Goal: Task Accomplishment & Management: Use online tool/utility

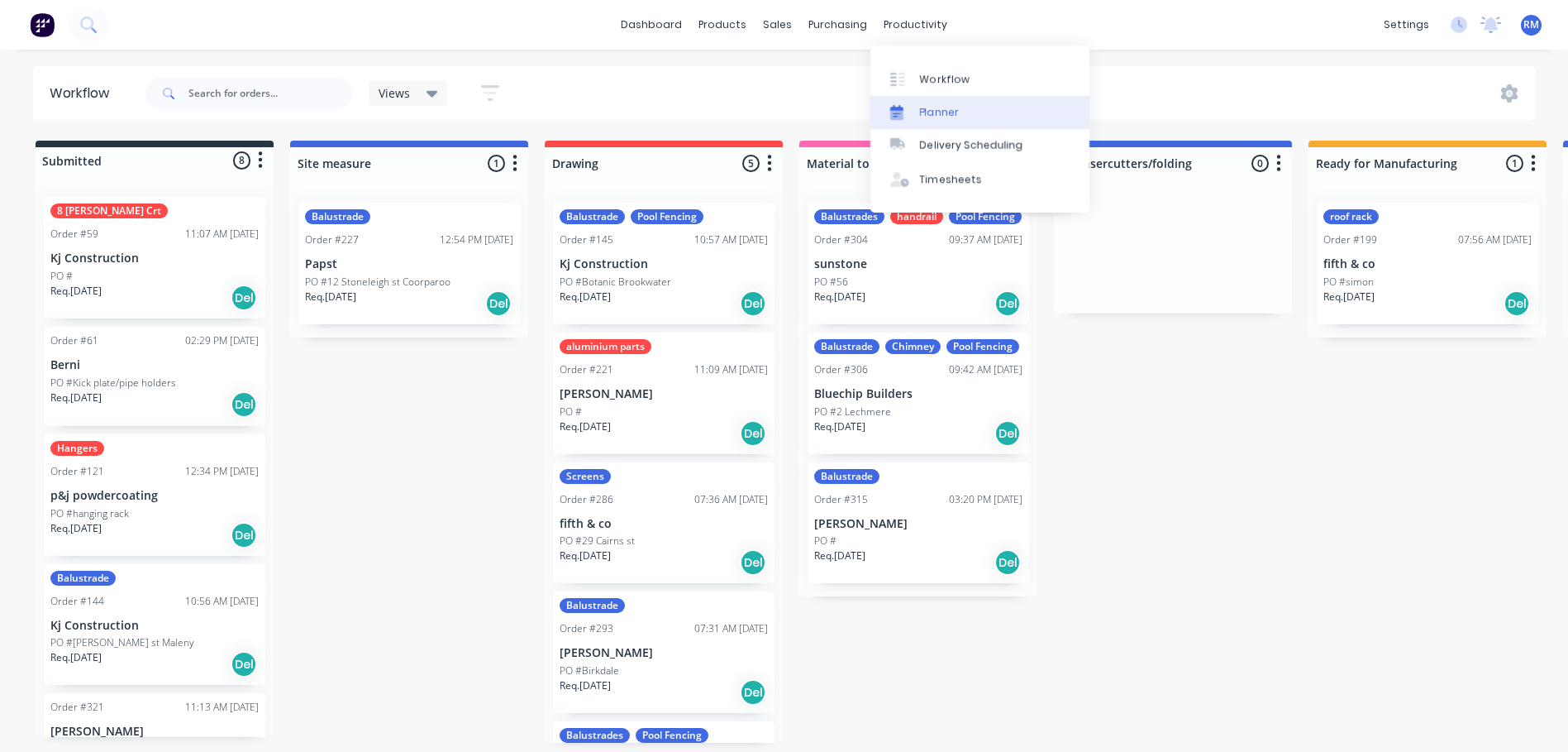
click at [961, 112] on link "Planner" at bounding box center [979, 112] width 219 height 33
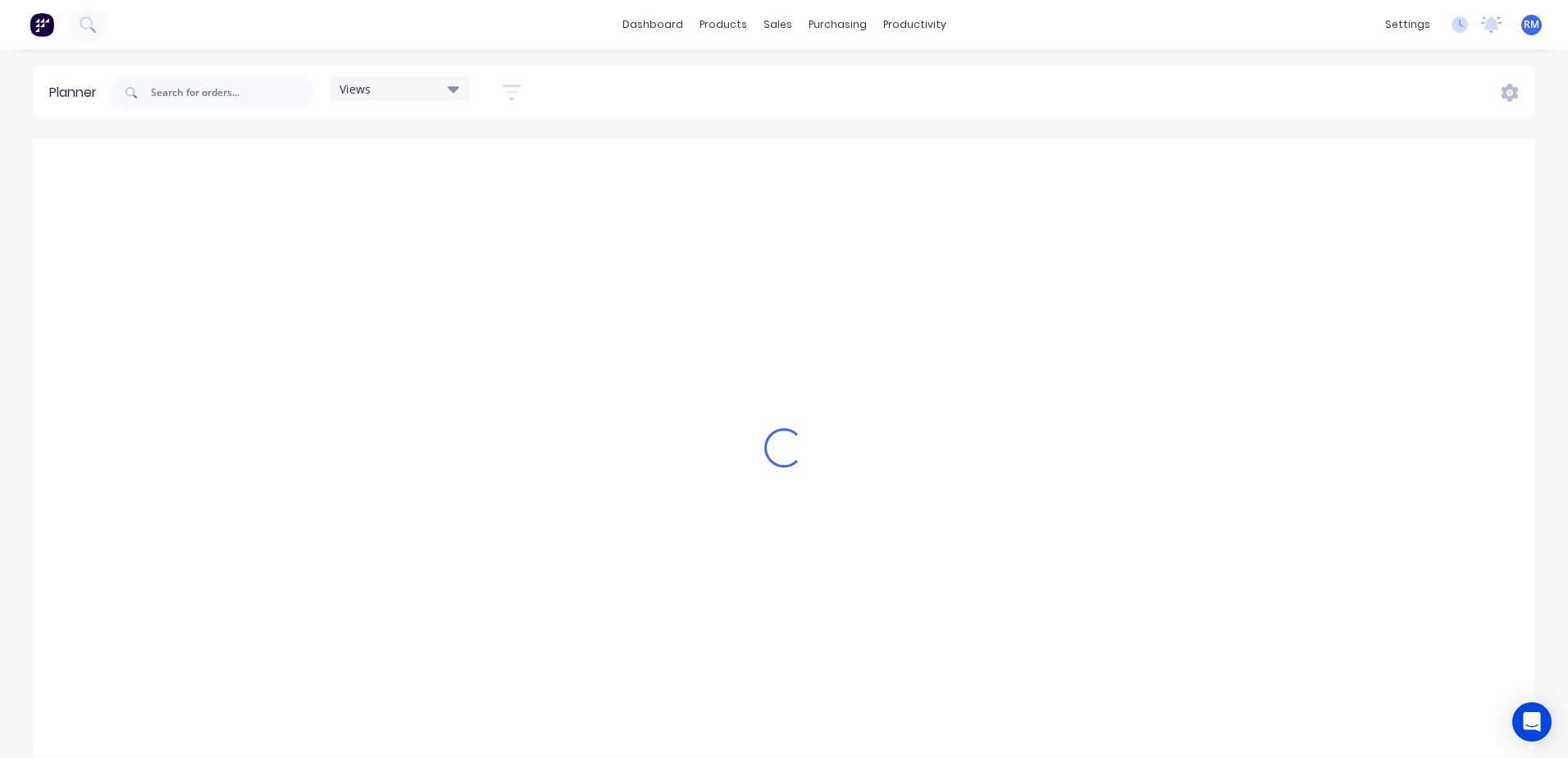
scroll to position [0, 263]
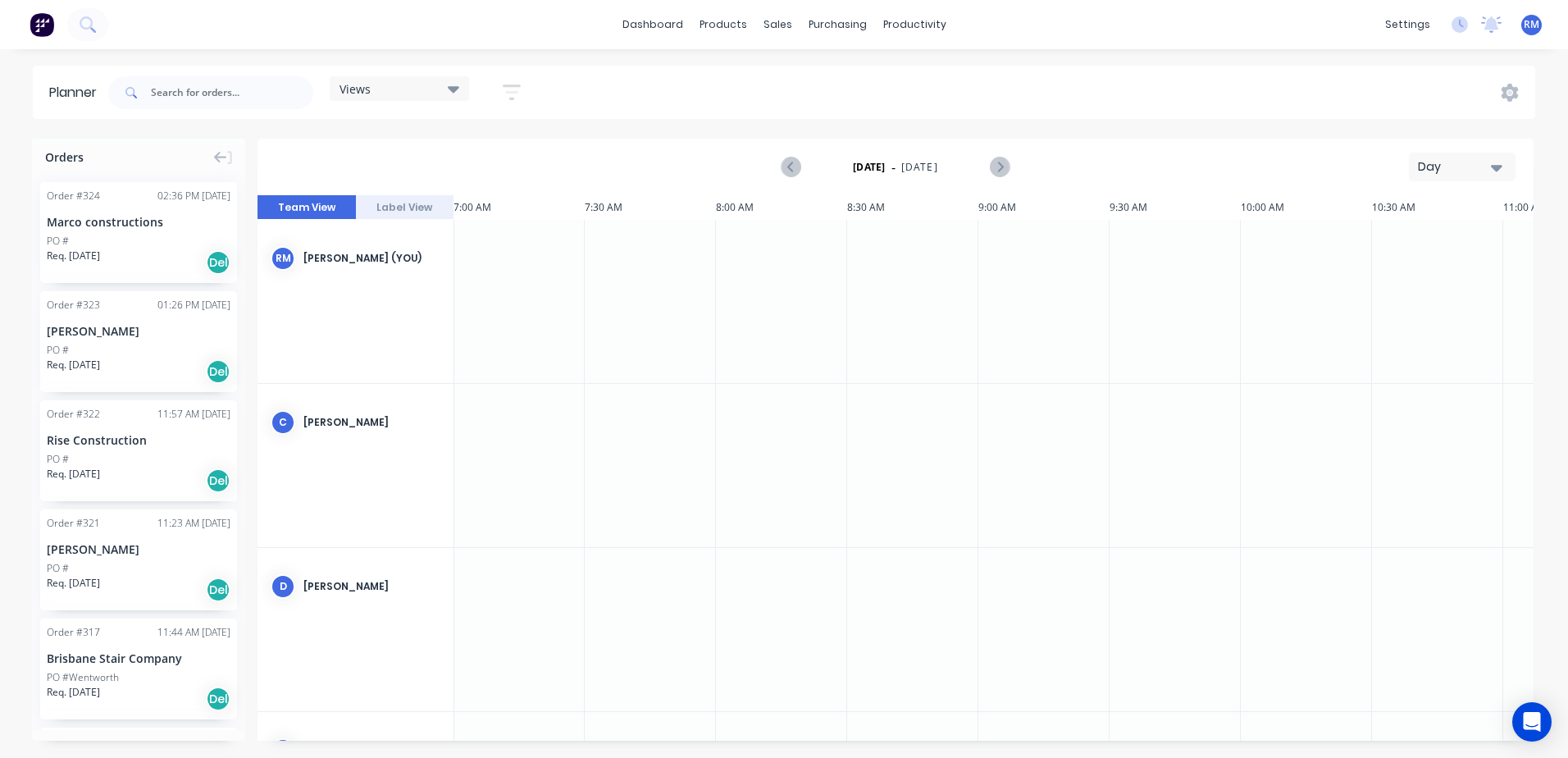
click at [1505, 169] on button "Day" at bounding box center [1462, 166] width 106 height 29
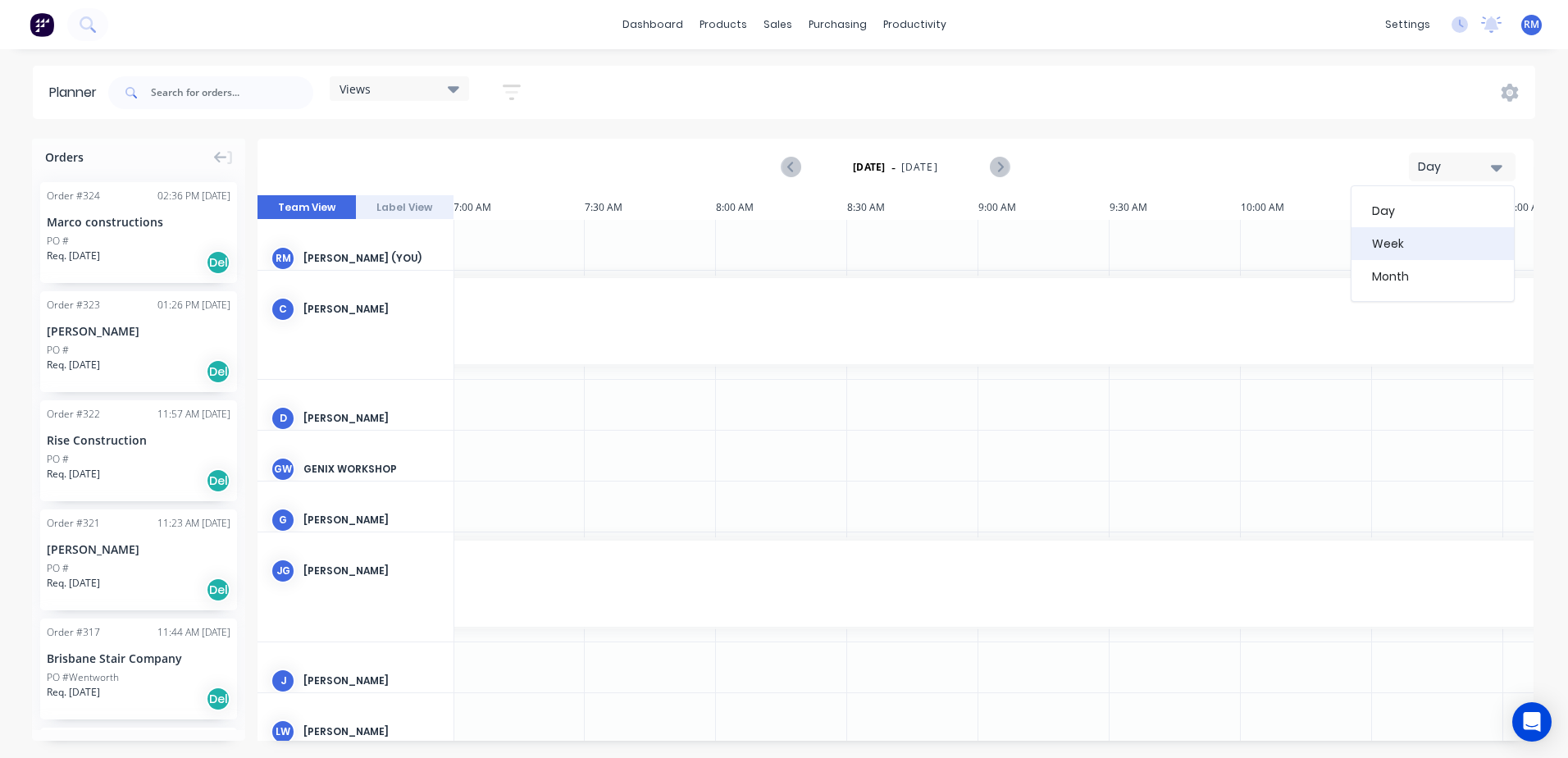
click at [1406, 239] on div "Week" at bounding box center [1433, 244] width 163 height 33
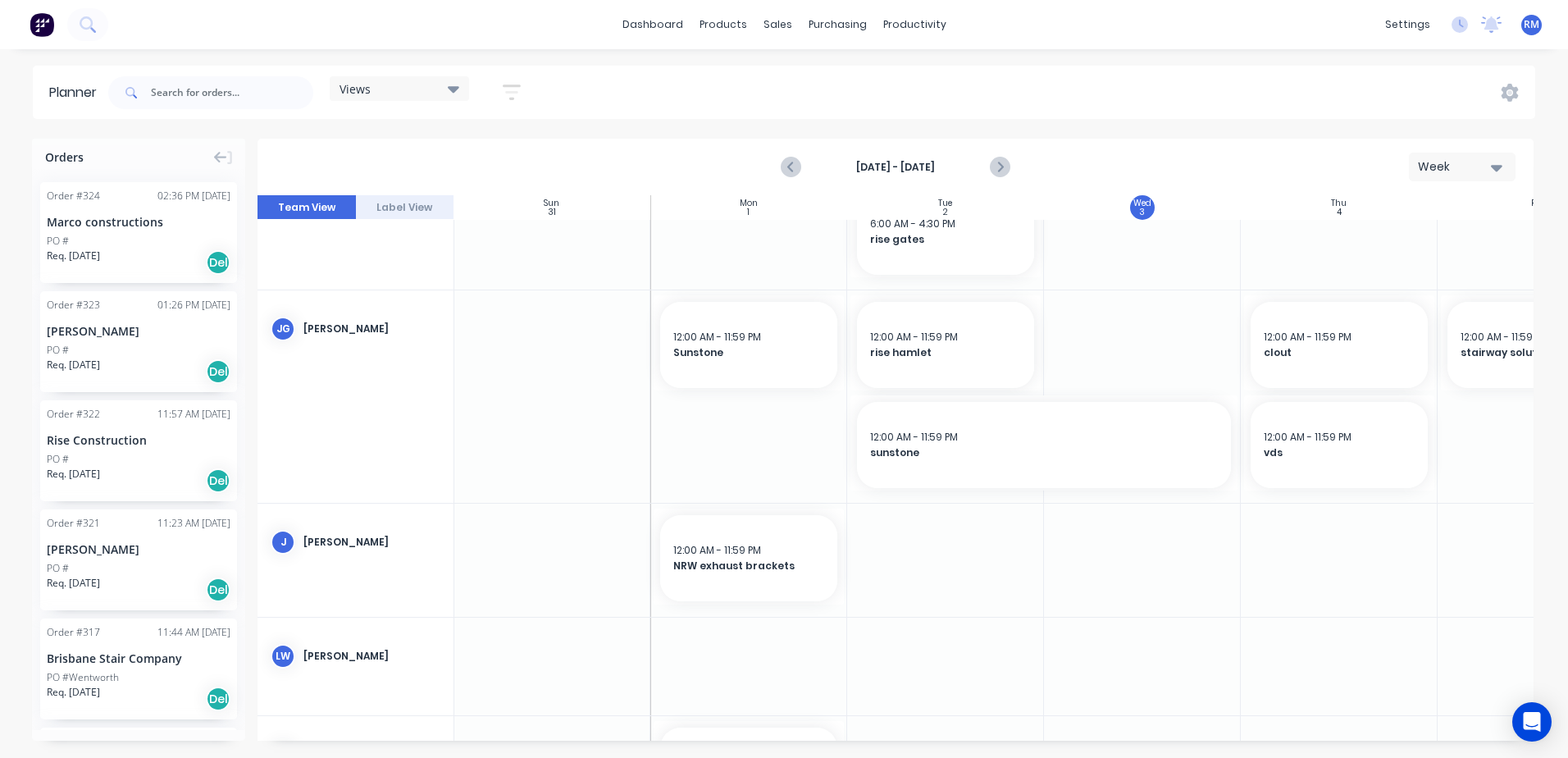
scroll to position [874, 1]
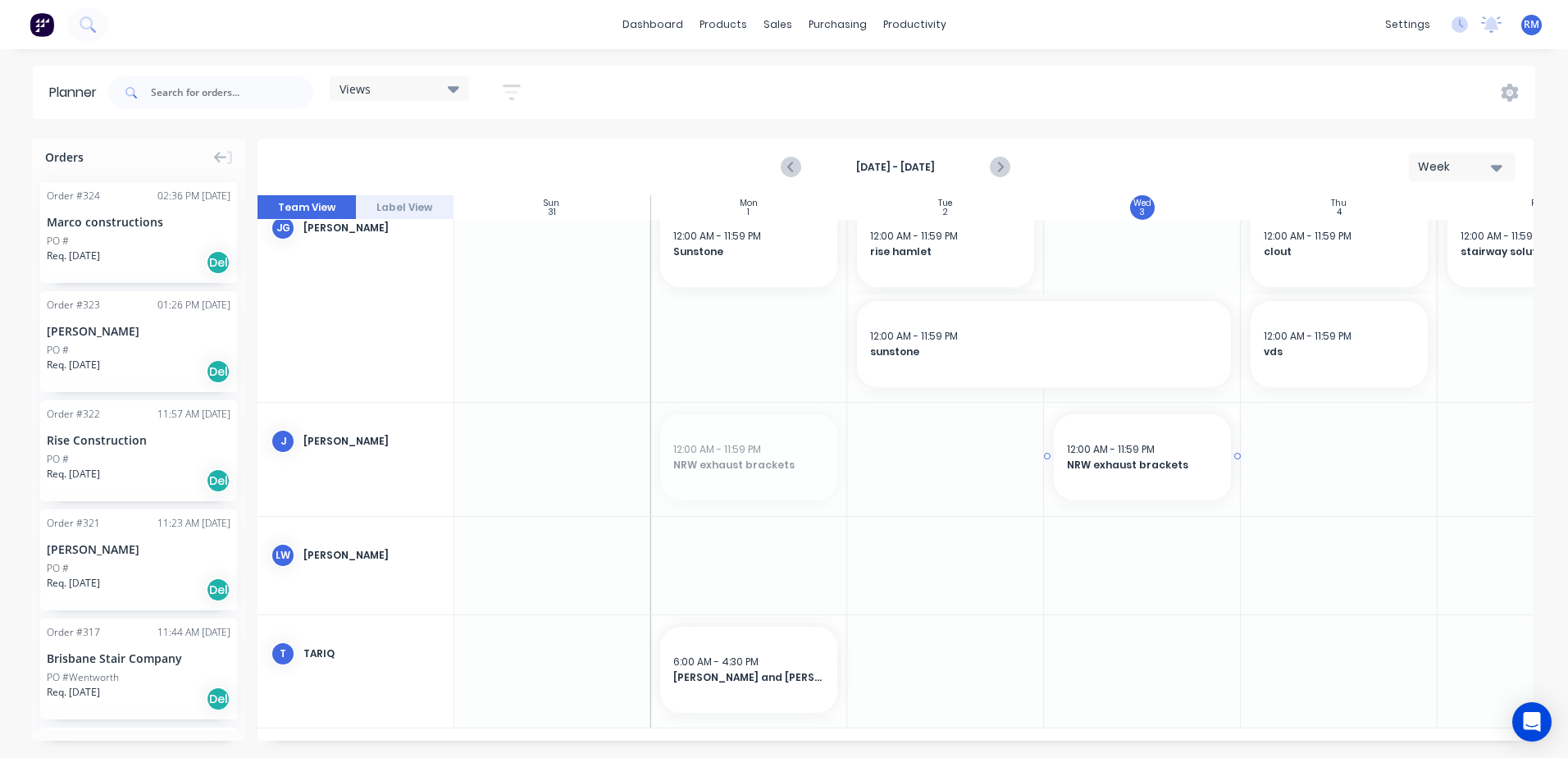
drag, startPoint x: 799, startPoint y: 470, endPoint x: 1124, endPoint y: 483, distance: 325.3
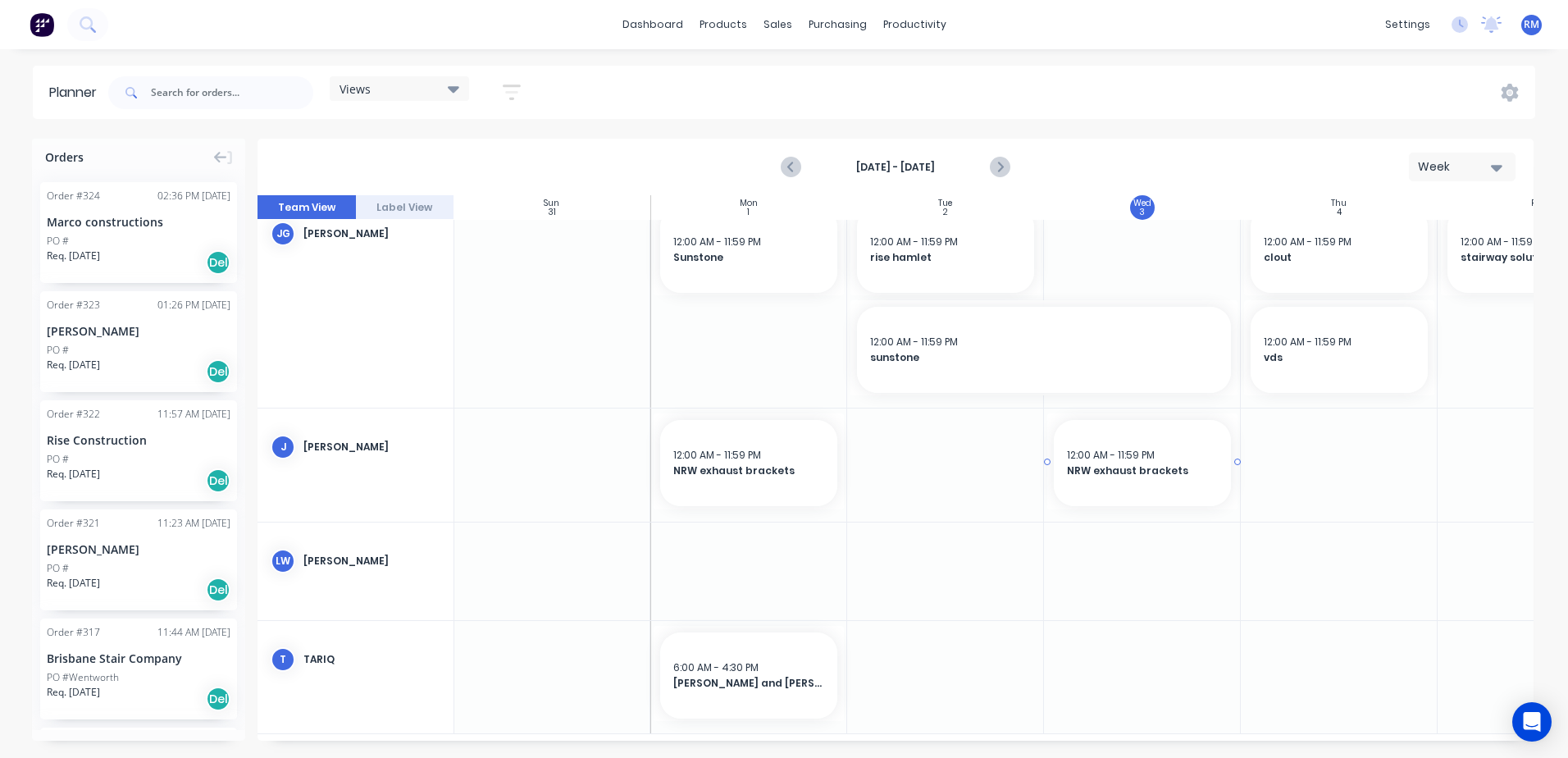
drag, startPoint x: 786, startPoint y: 442, endPoint x: 1053, endPoint y: 451, distance: 267.2
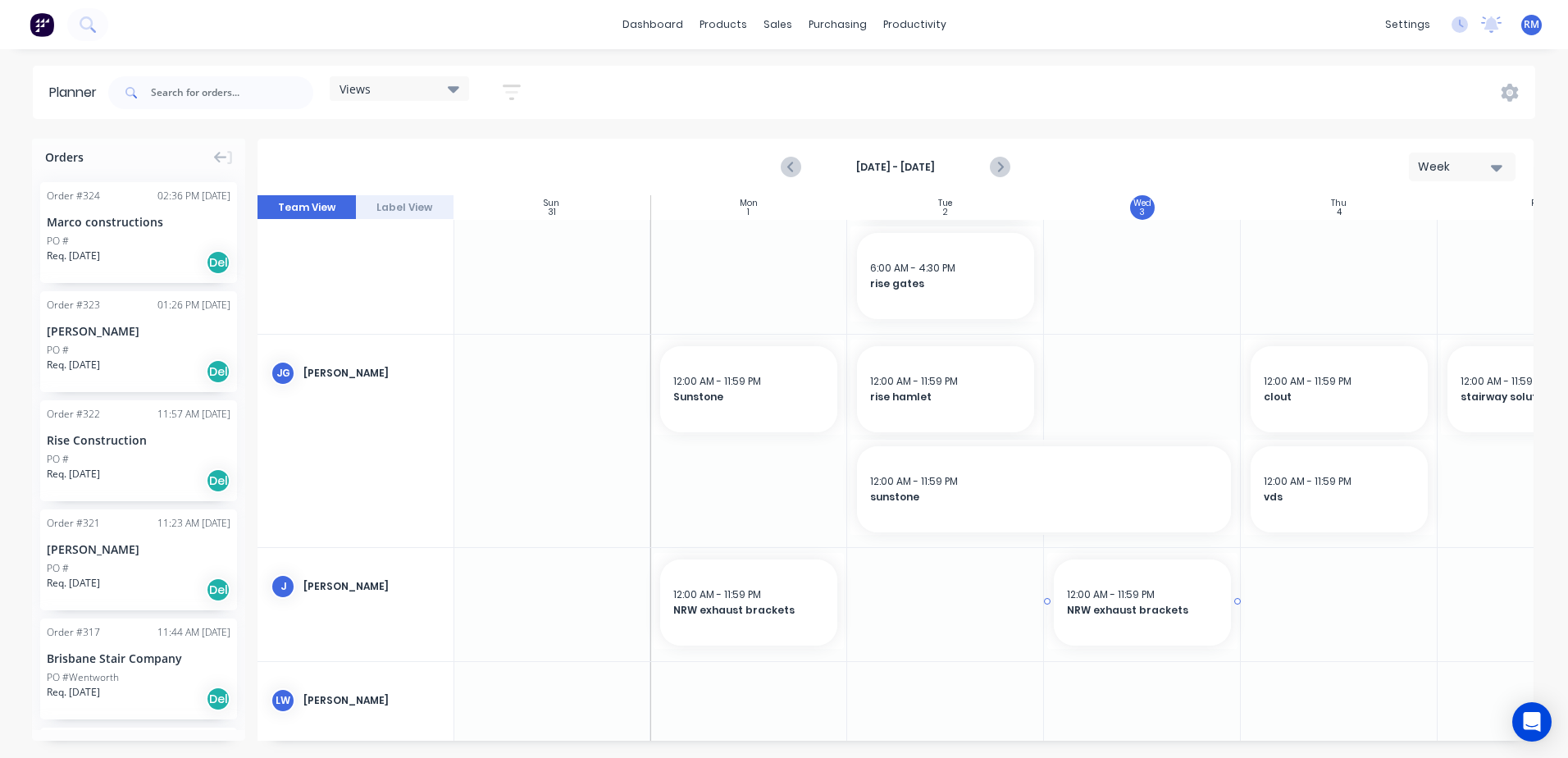
scroll to position [534, 1]
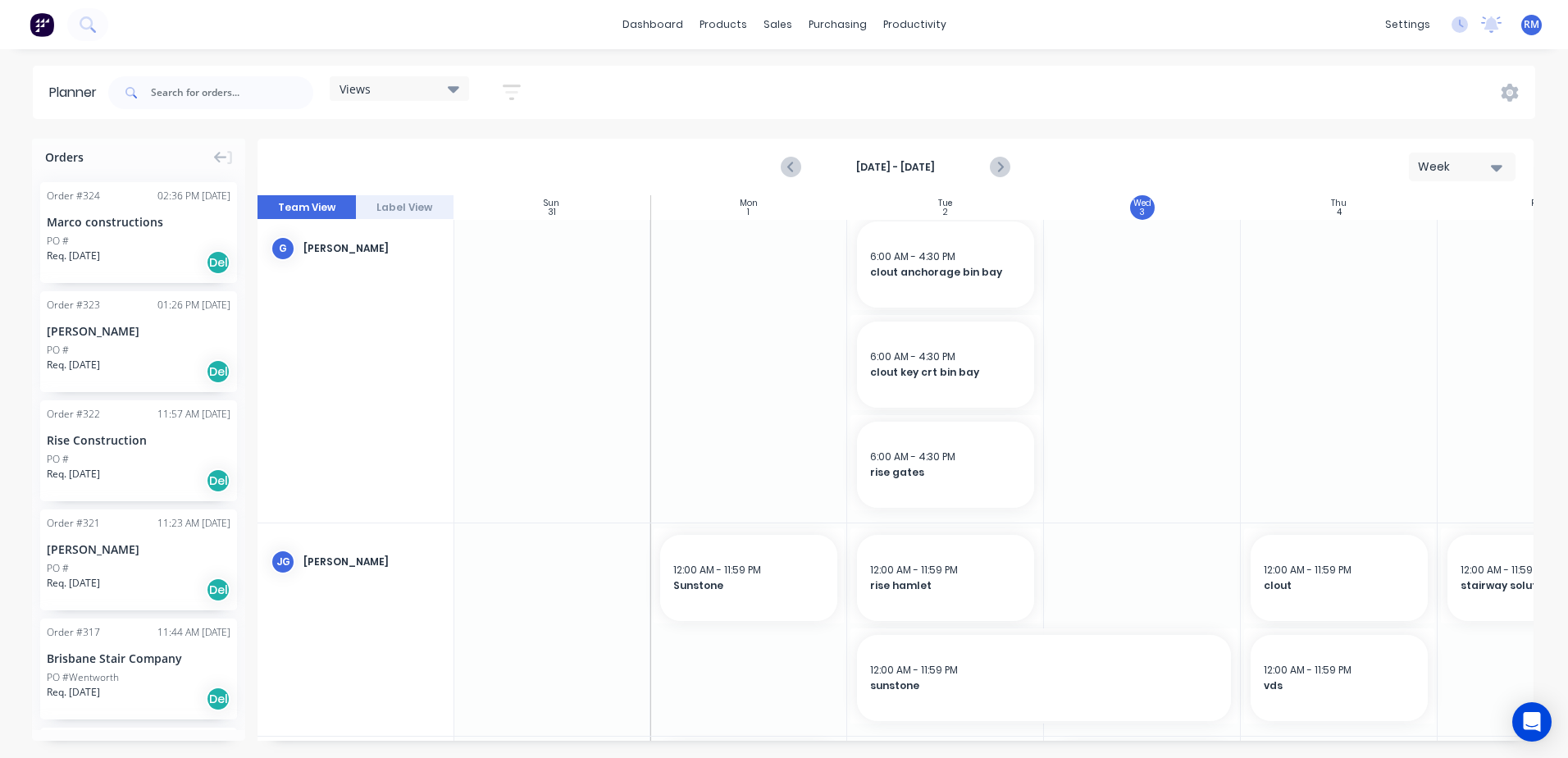
click at [1501, 169] on icon "button" at bounding box center [1497, 166] width 11 height 18
click at [1416, 246] on div "Week" at bounding box center [1433, 244] width 163 height 33
click at [1004, 168] on icon "Next page" at bounding box center [999, 166] width 20 height 20
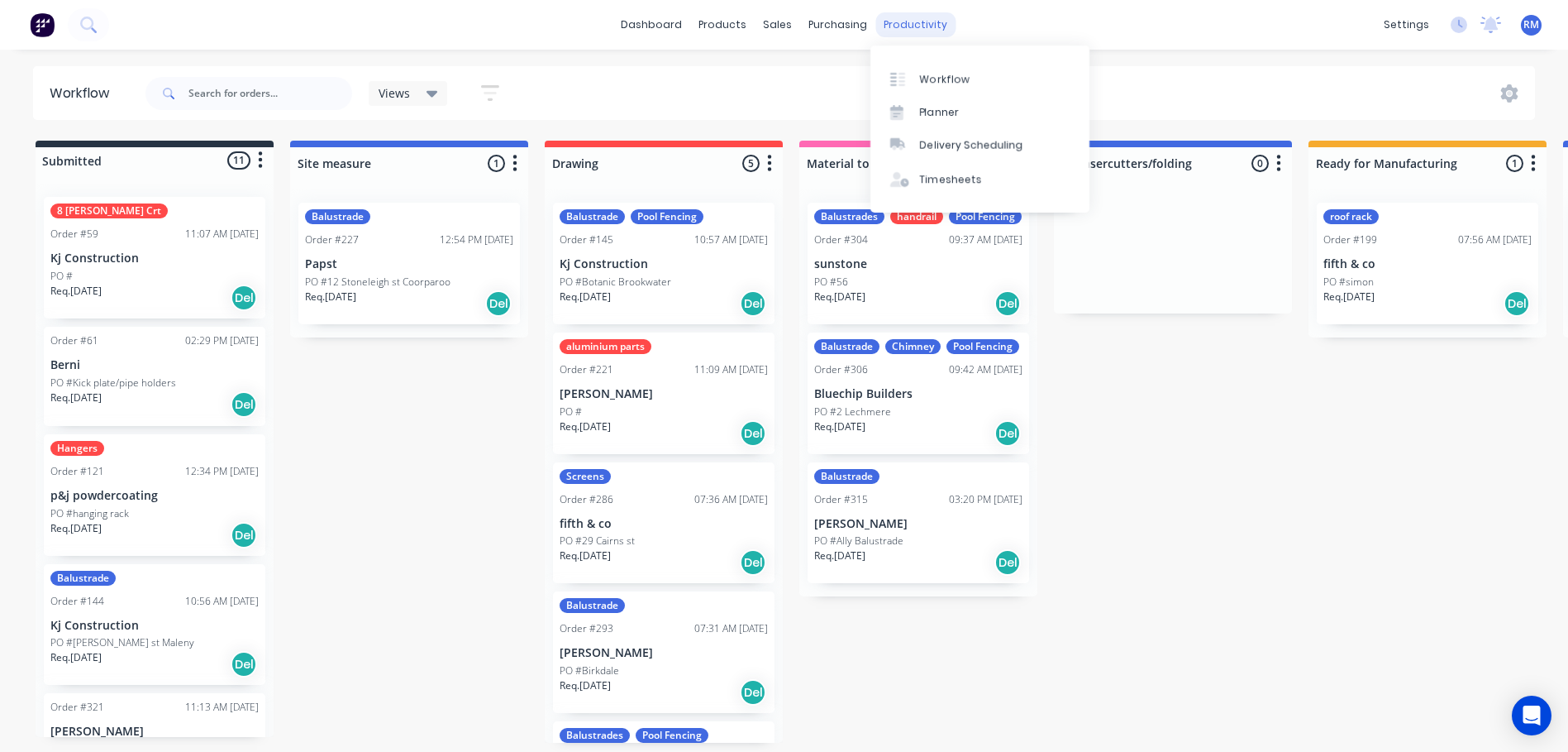
drag, startPoint x: 925, startPoint y: 23, endPoint x: 933, endPoint y: 48, distance: 26.2
click at [926, 23] on div "productivity" at bounding box center [915, 25] width 81 height 25
click at [956, 112] on div "Planner" at bounding box center [939, 113] width 39 height 15
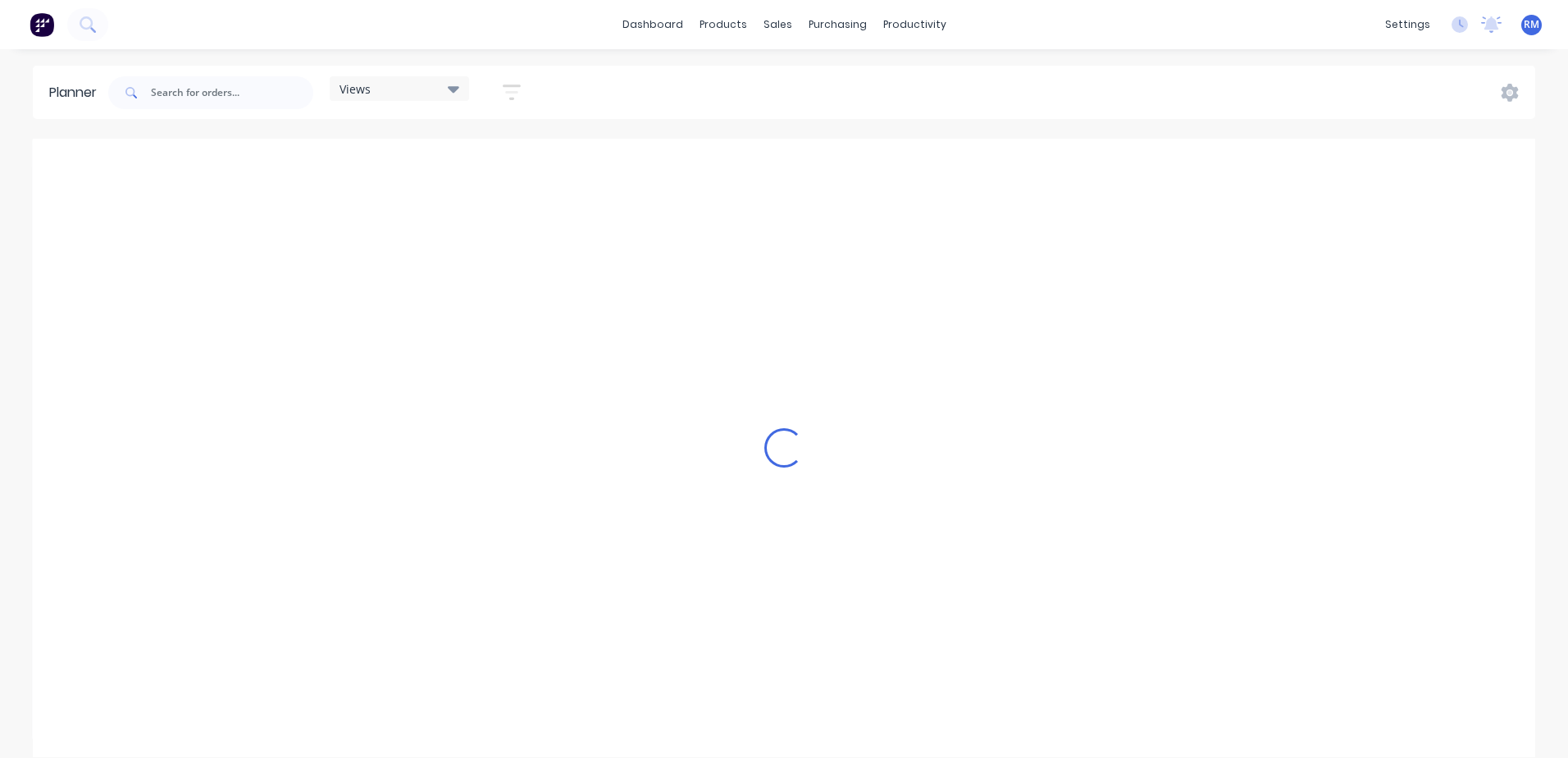
scroll to position [0, 526]
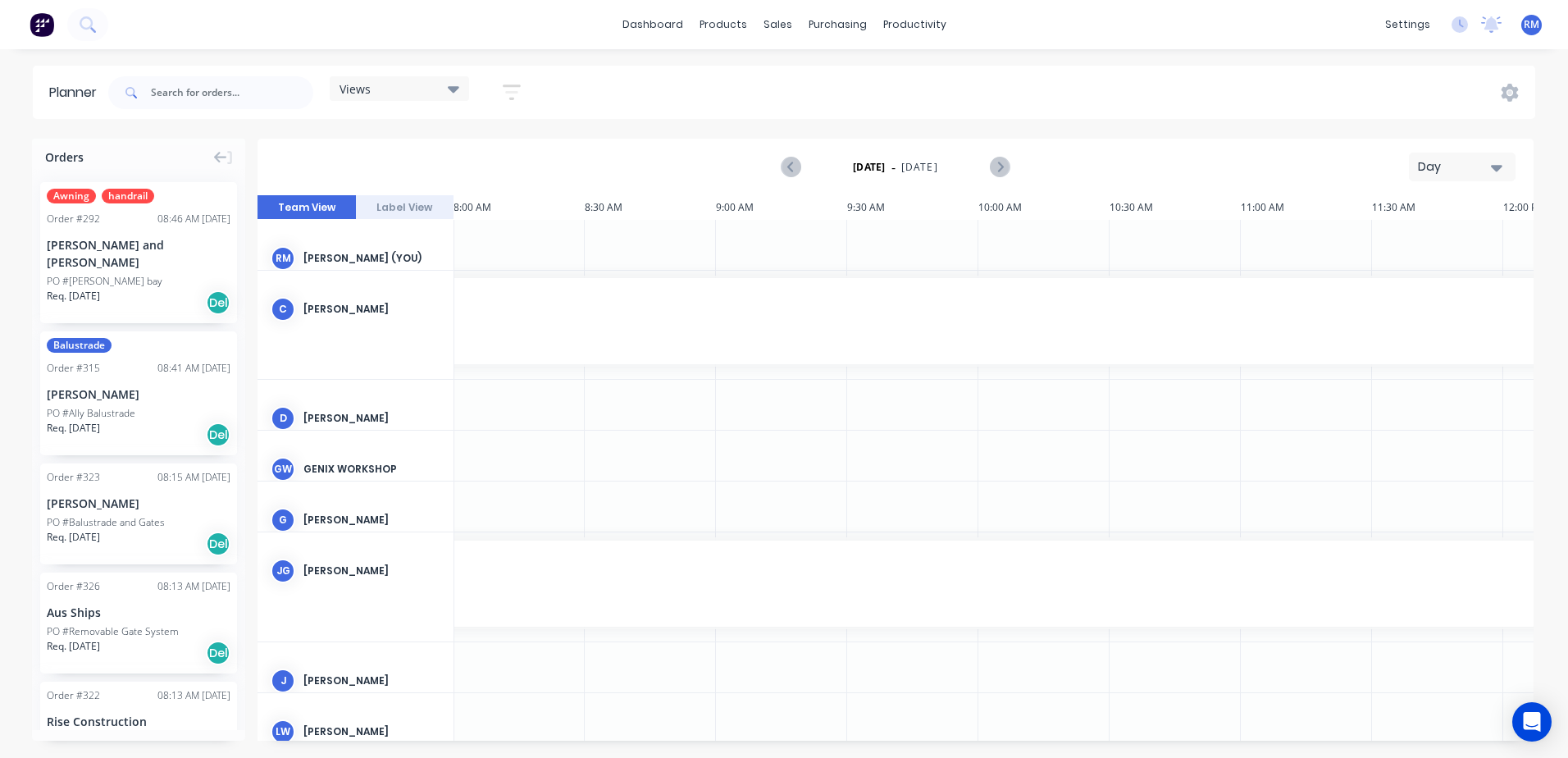
click at [1499, 171] on icon "button" at bounding box center [1497, 166] width 11 height 18
click at [1409, 252] on div "Week" at bounding box center [1433, 244] width 163 height 33
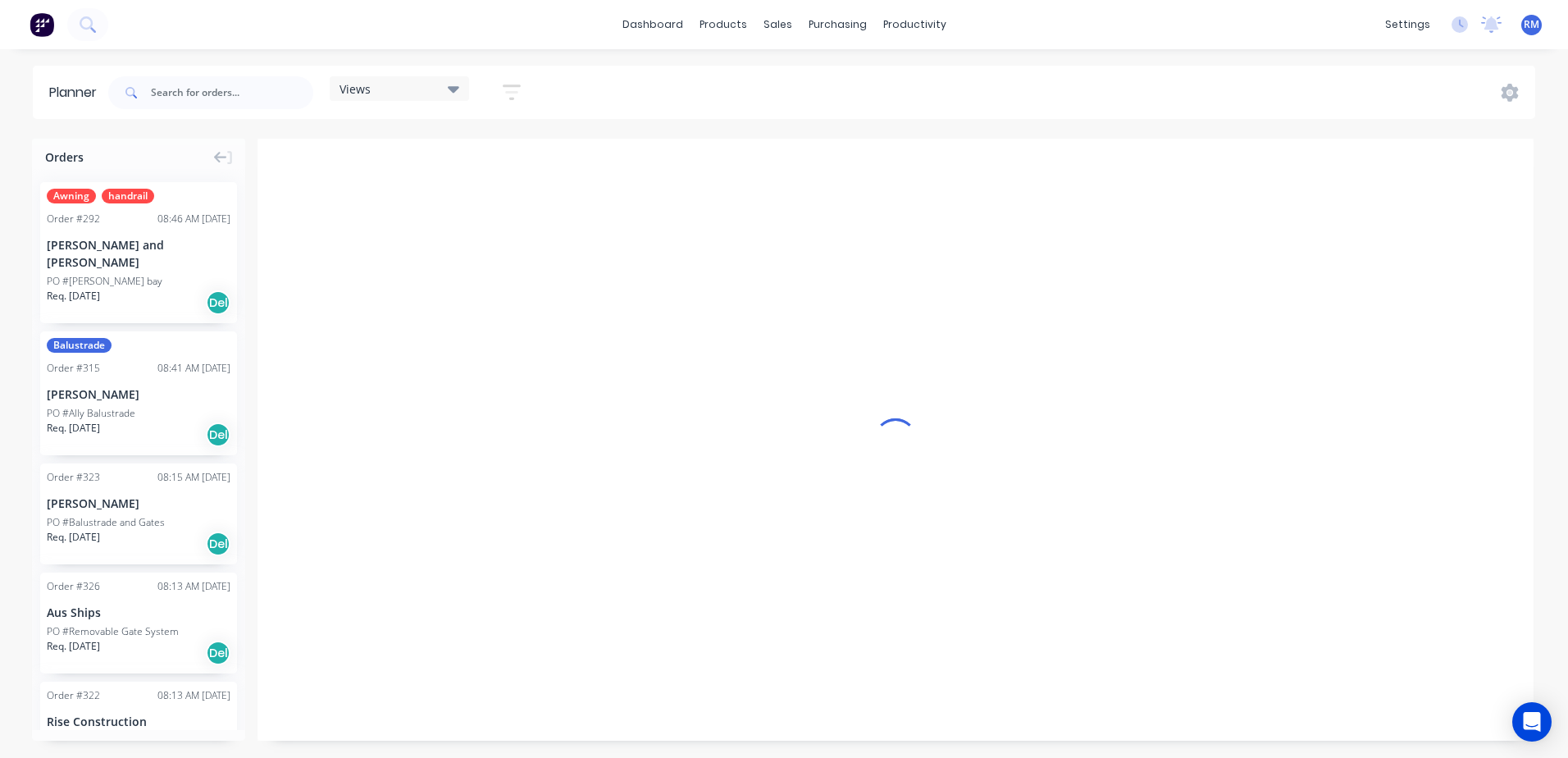
scroll to position [0, 1]
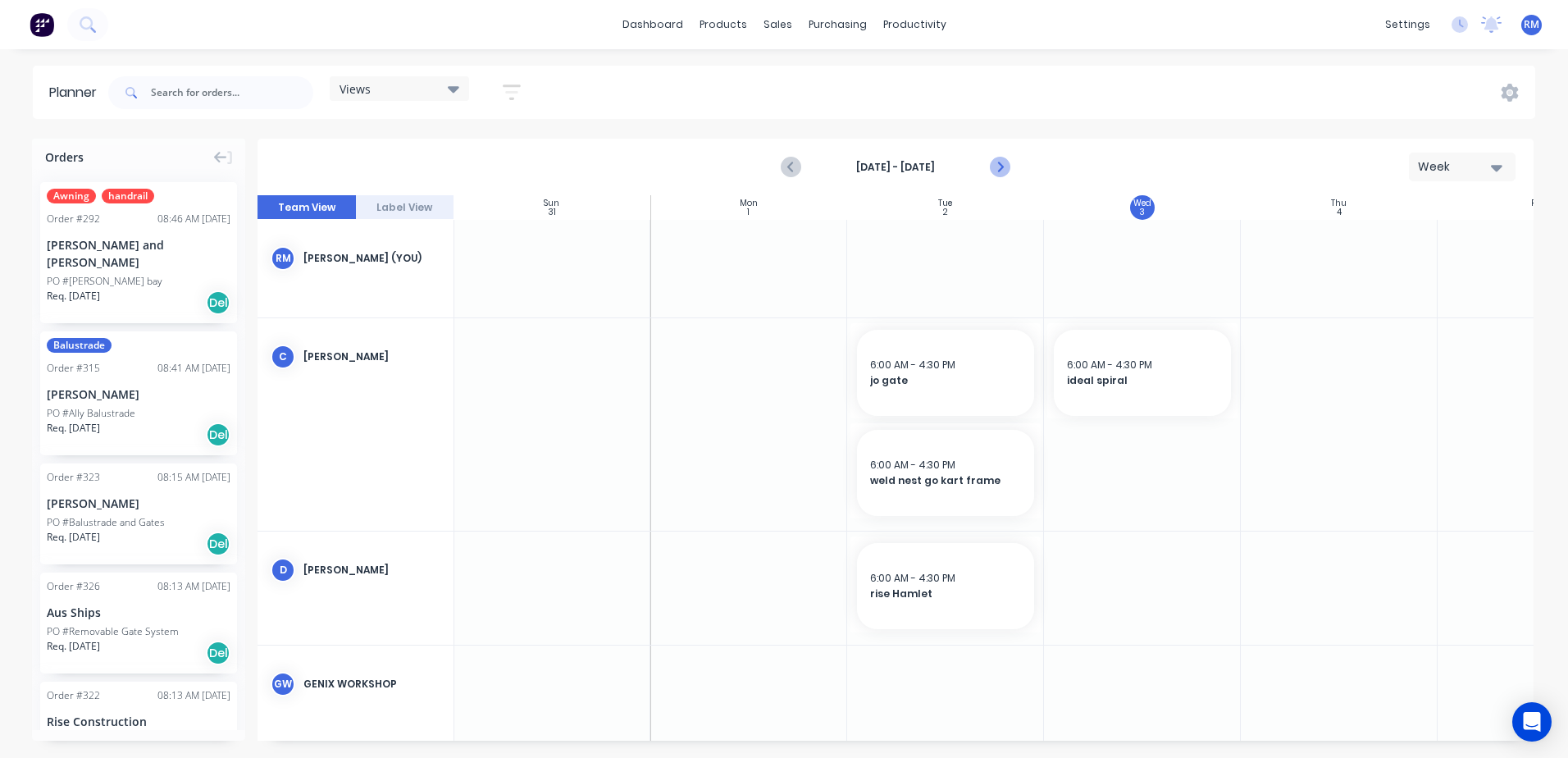
click at [1003, 168] on icon "Next page" at bounding box center [999, 166] width 20 height 20
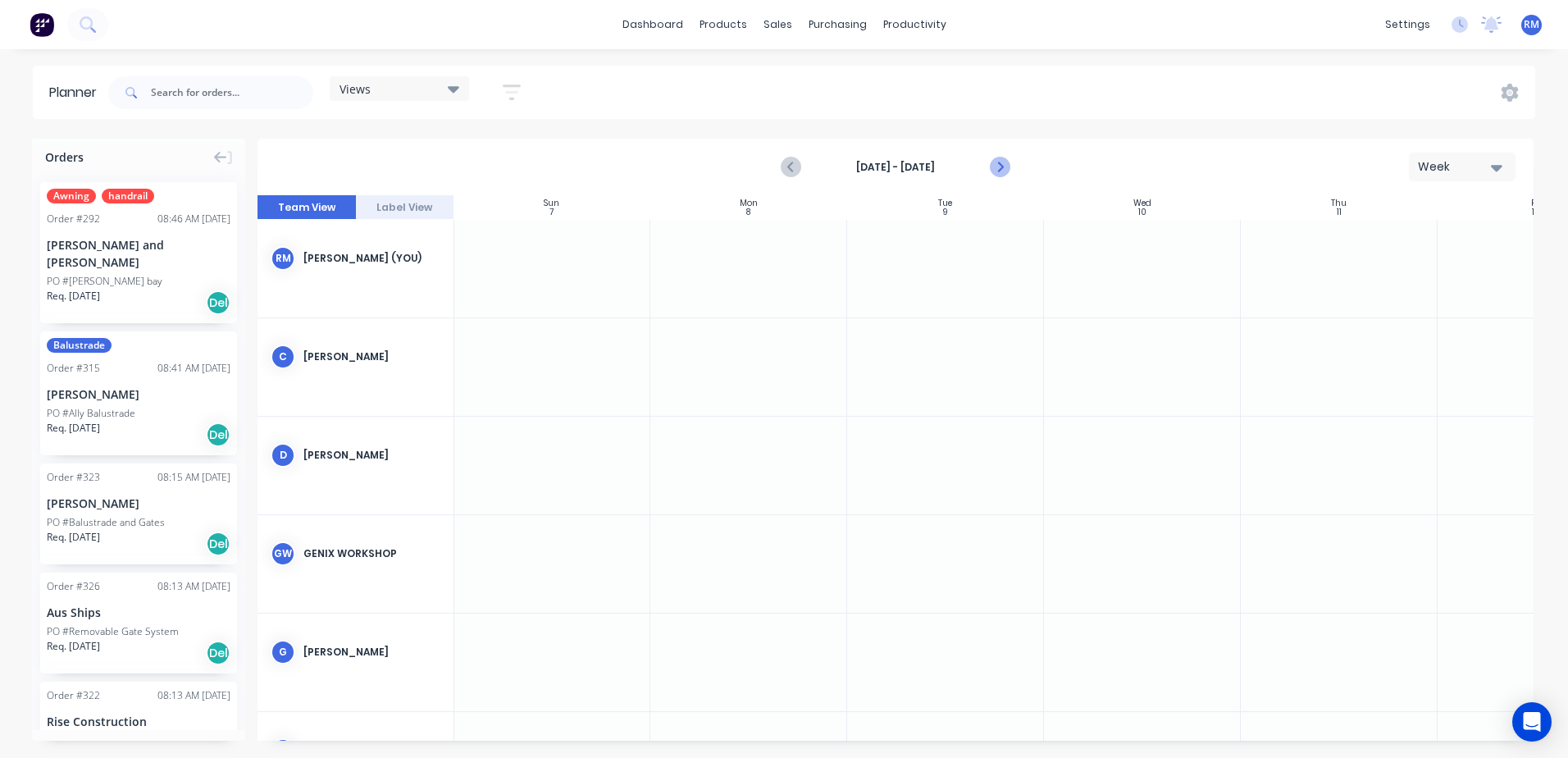
click at [1003, 168] on icon "Next page" at bounding box center [999, 166] width 20 height 20
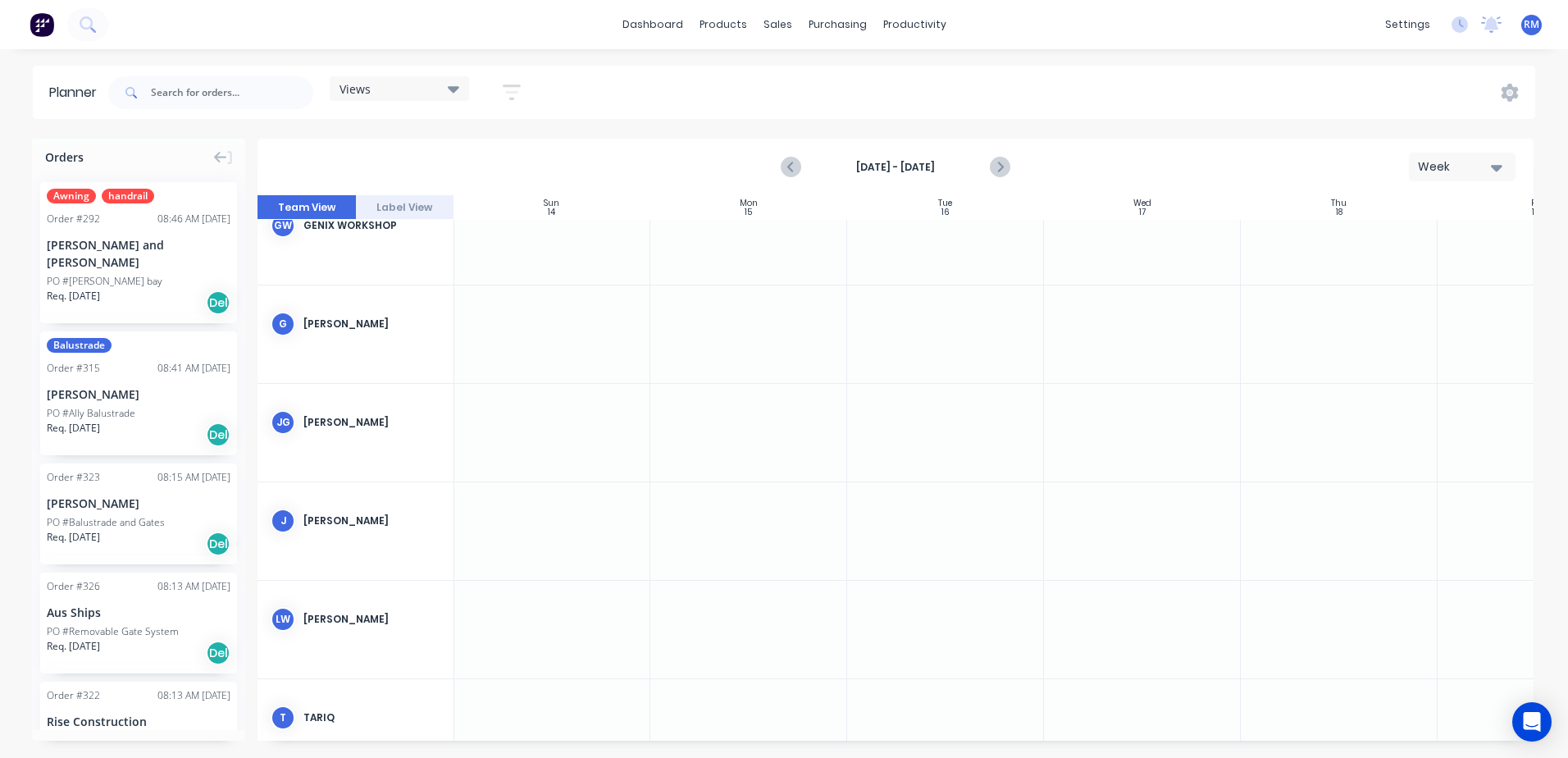
scroll to position [384, 1]
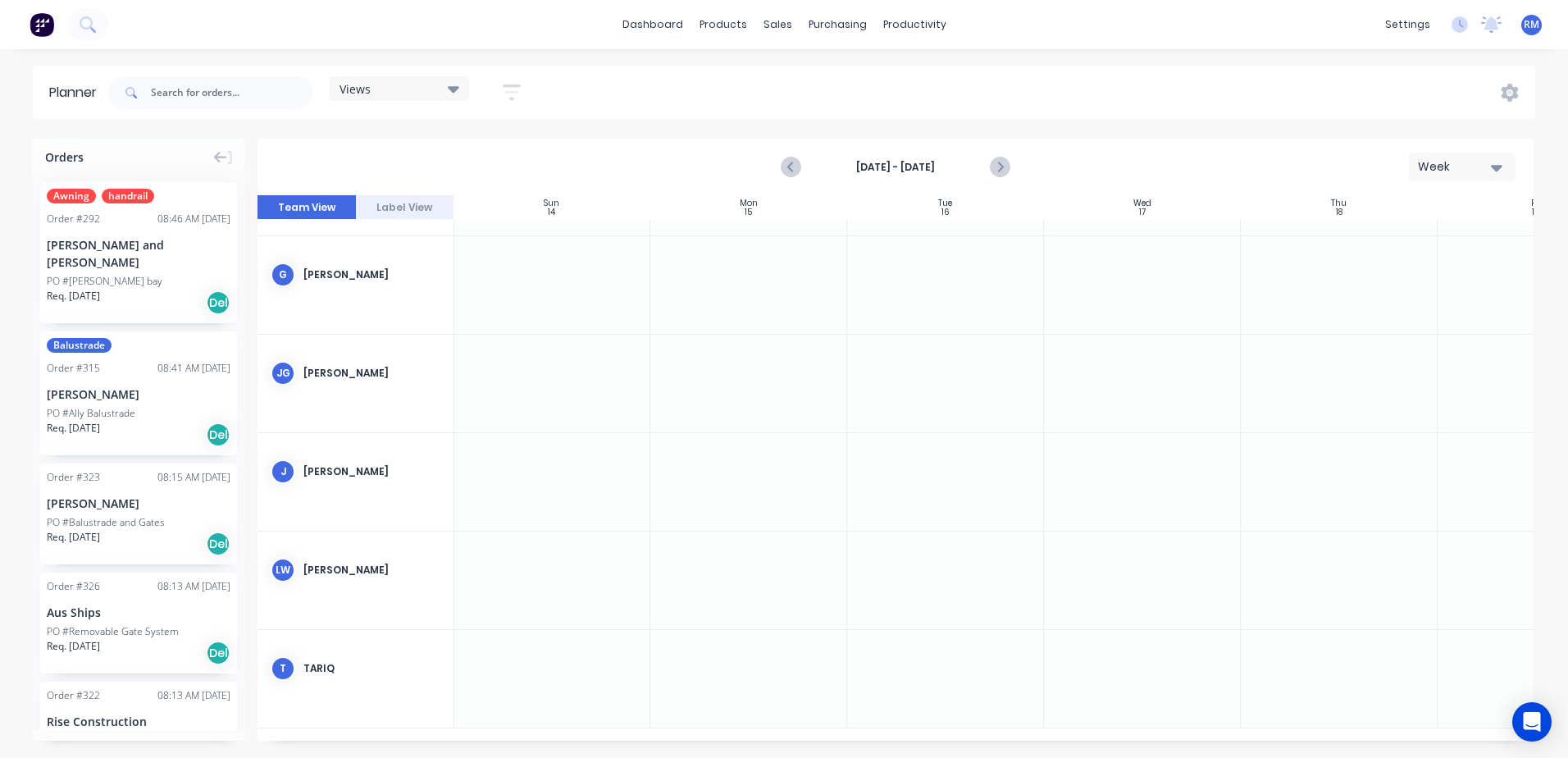
click at [1319, 644] on div at bounding box center [1338, 679] width 197 height 98
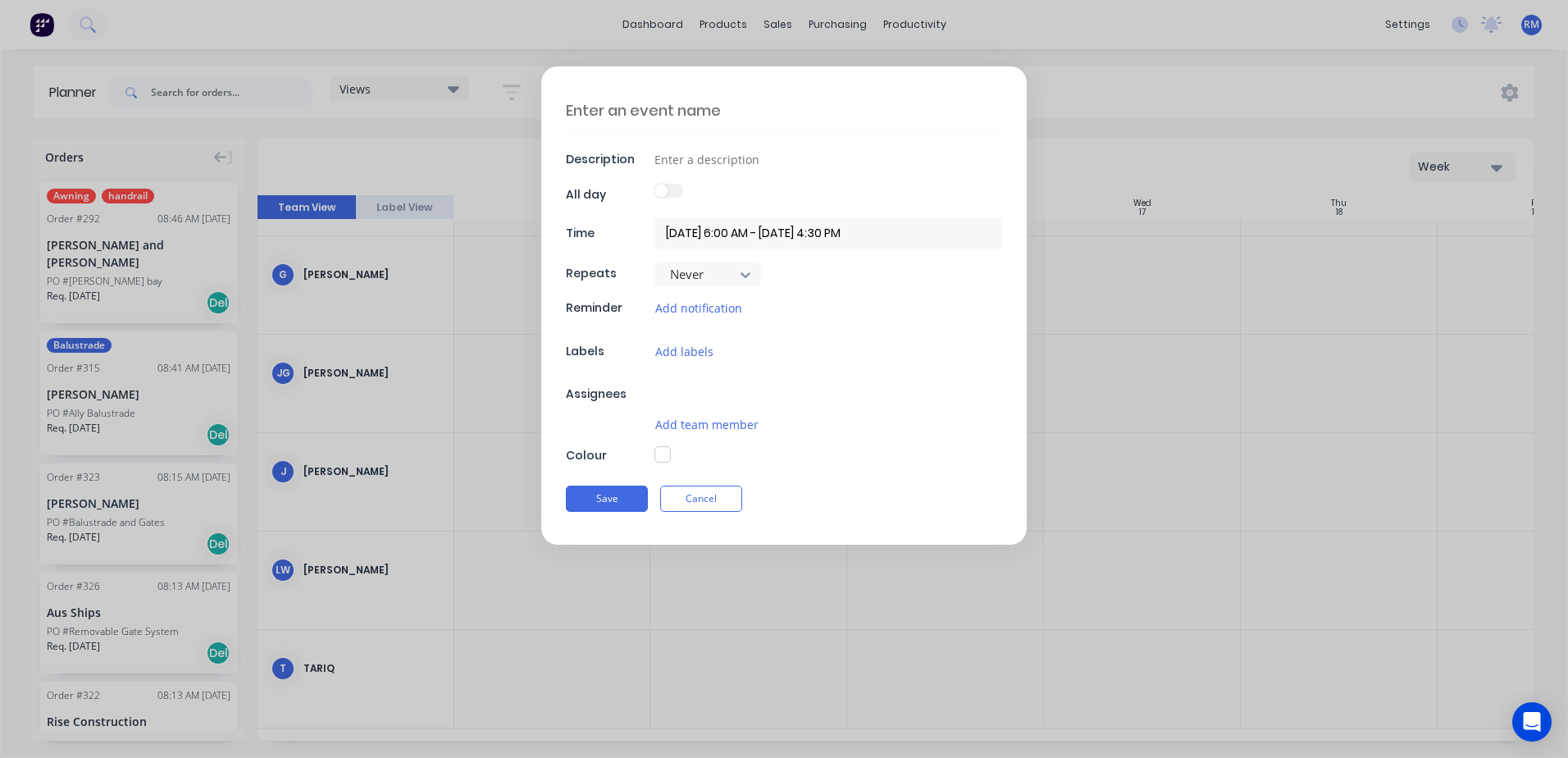
scroll to position [371, 1]
type textarea "x"
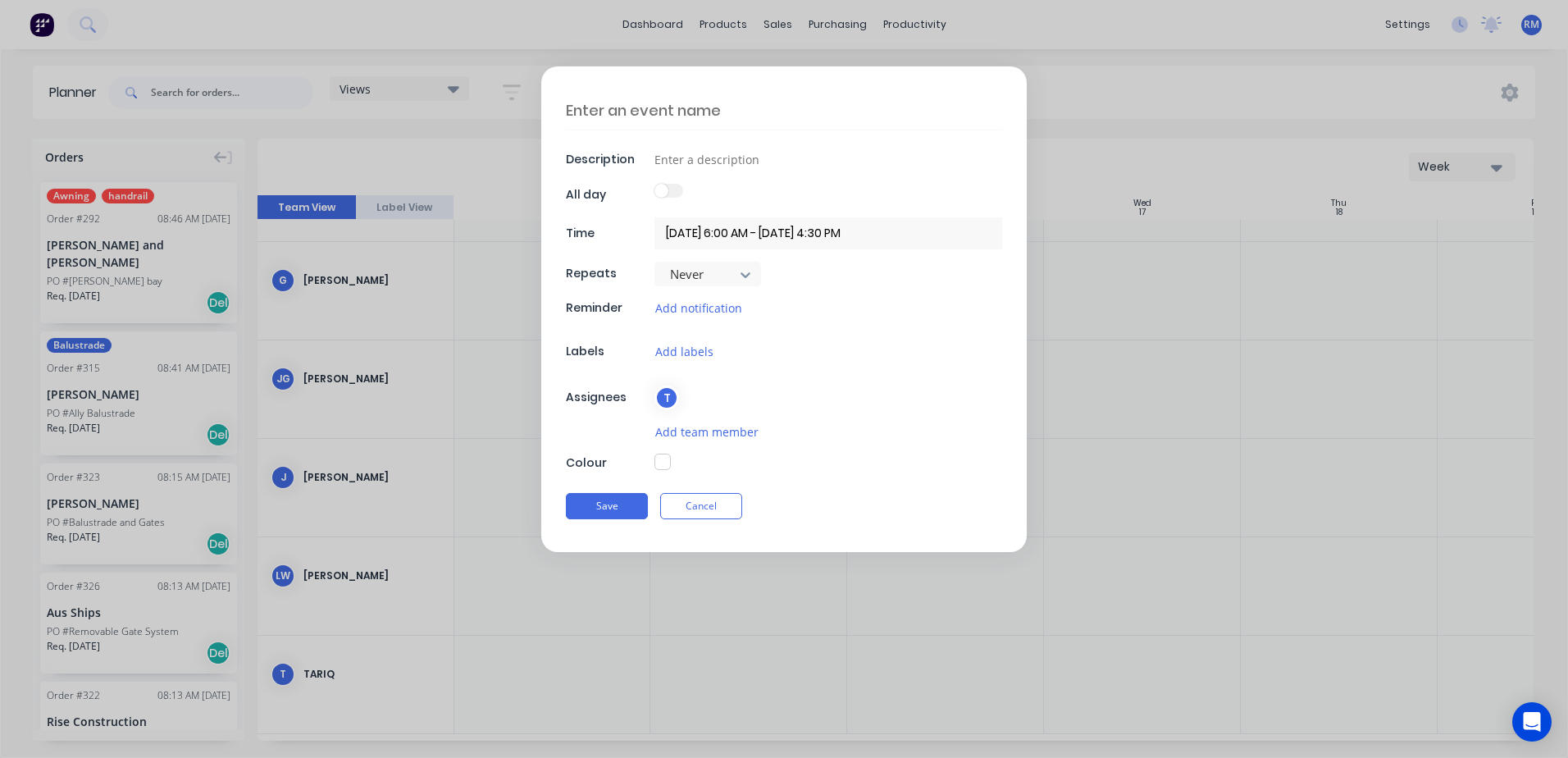
click at [797, 109] on textarea at bounding box center [784, 110] width 436 height 39
type textarea "T"
type textarea "x"
type textarea "Ta"
type textarea "x"
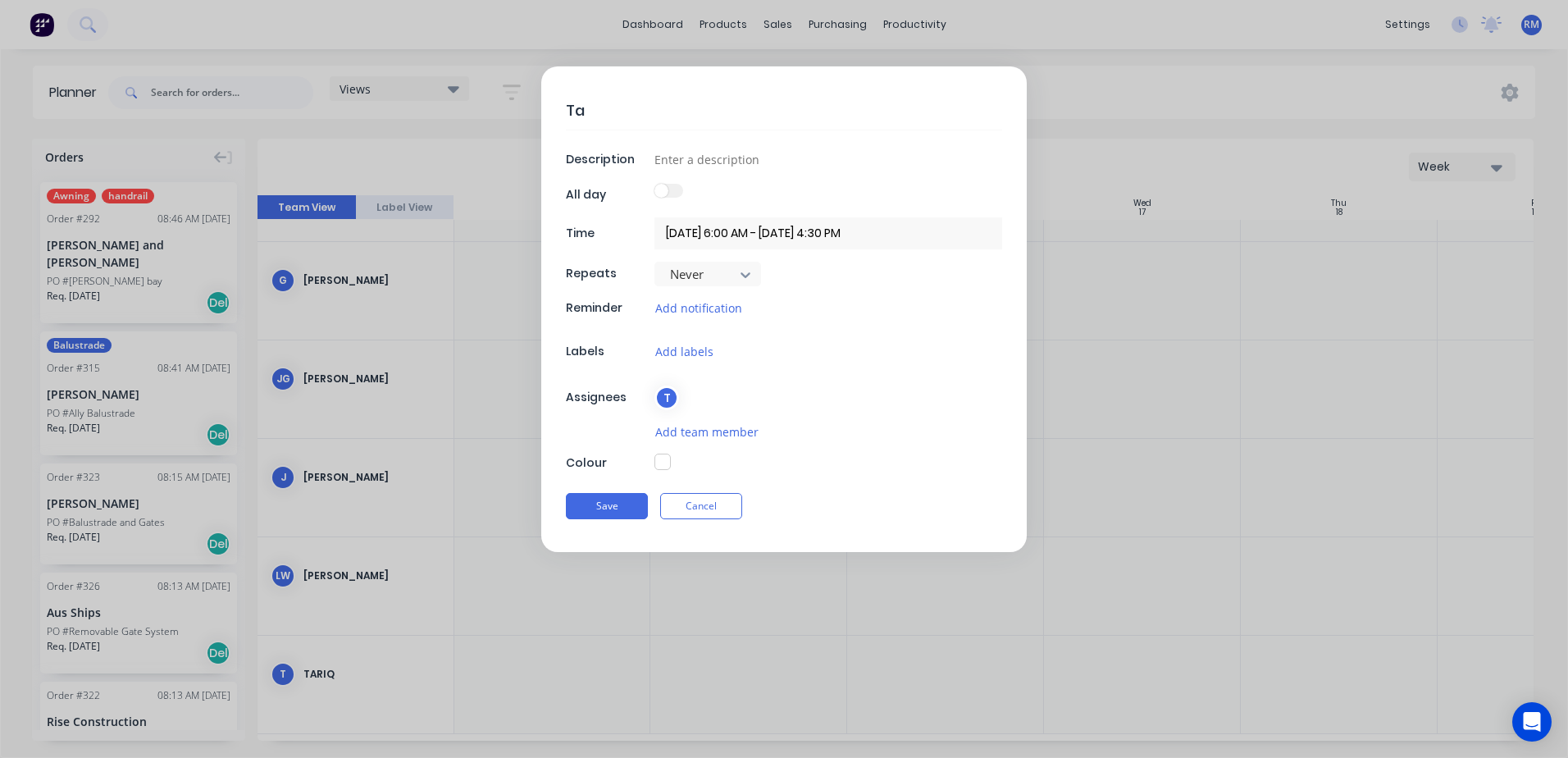
type textarea "Tar"
type textarea "x"
type textarea "Tari"
type textarea "x"
type textarea "Tariq"
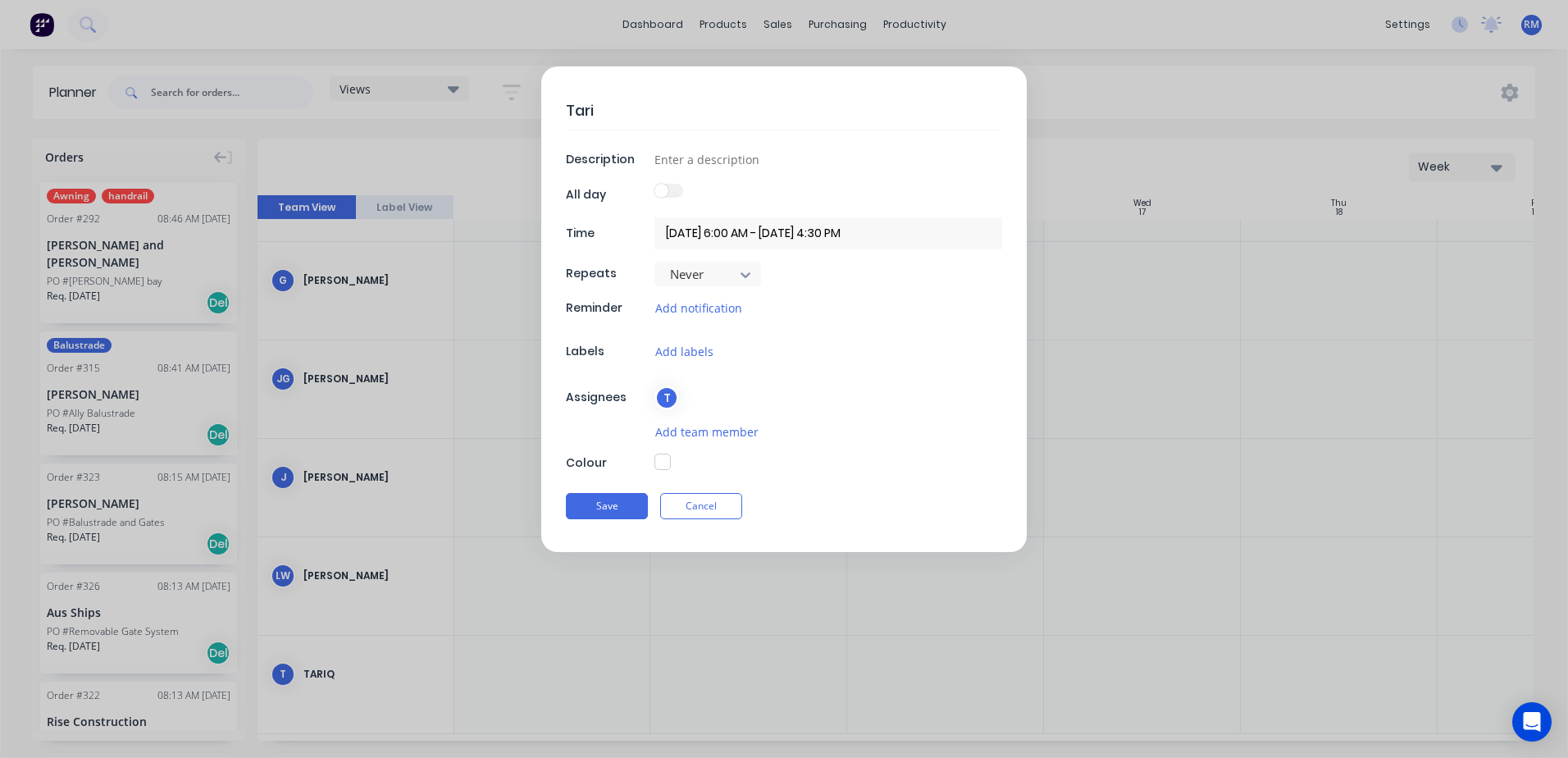
type textarea "x"
type textarea "Tariq"
type textarea "x"
type textarea "Tariq A"
type textarea "x"
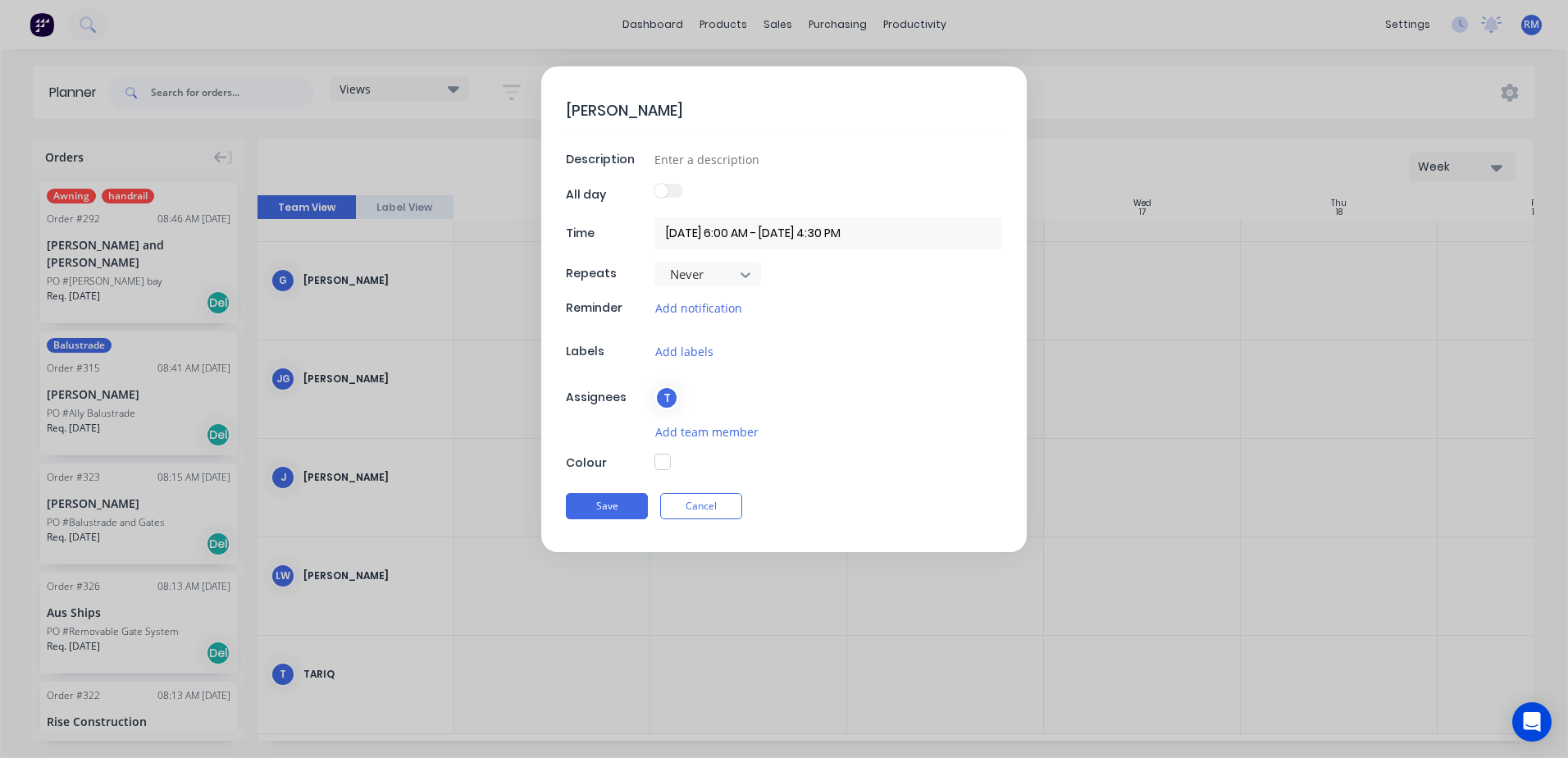
type textarea "Tariq Aw"
type textarea "x"
type textarea "Tariq Awa"
type textarea "x"
type textarea "Tariq Away"
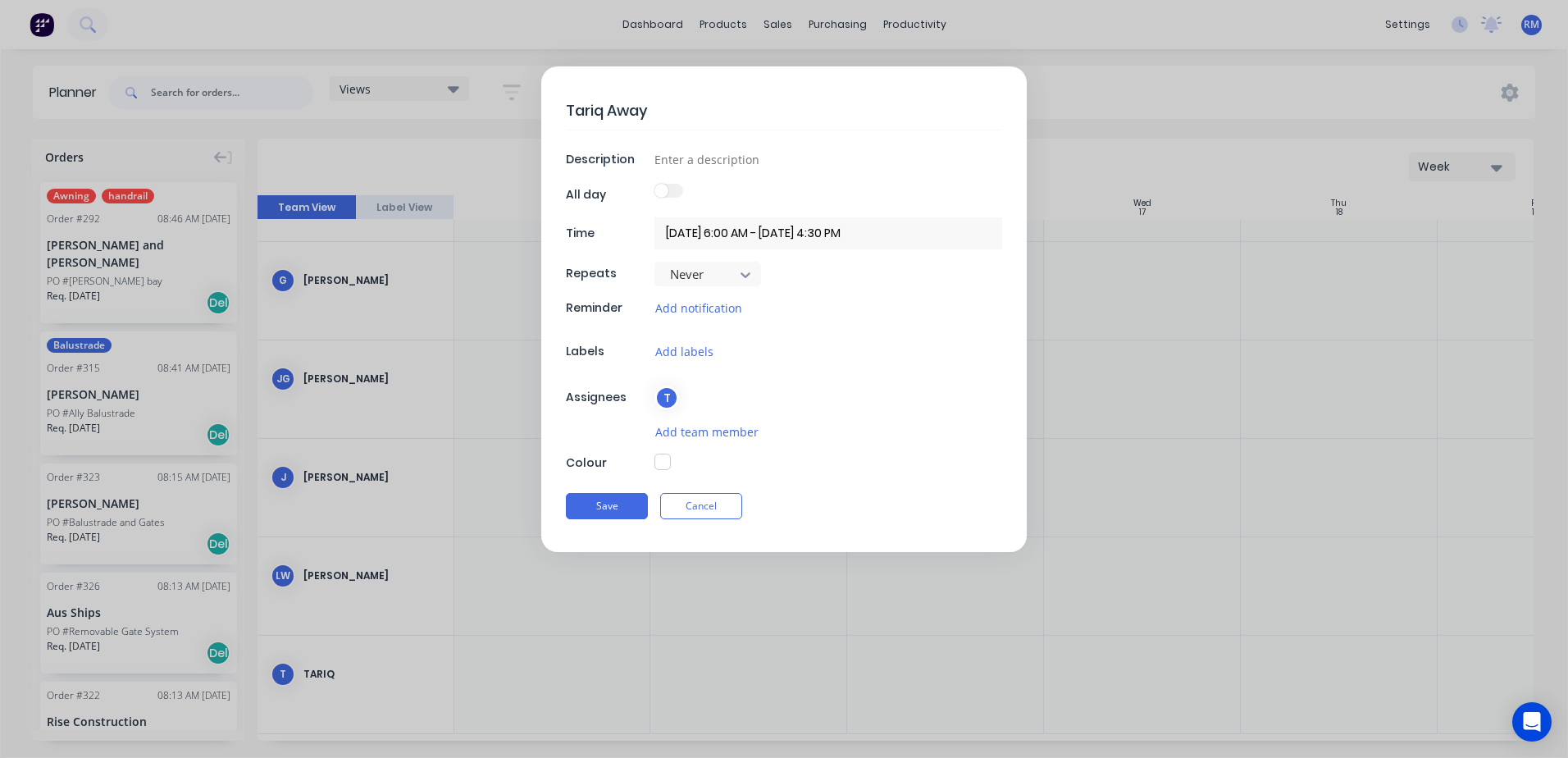
type textarea "x"
type textarea "Tariq Away"
click at [619, 503] on button "Save" at bounding box center [607, 506] width 82 height 26
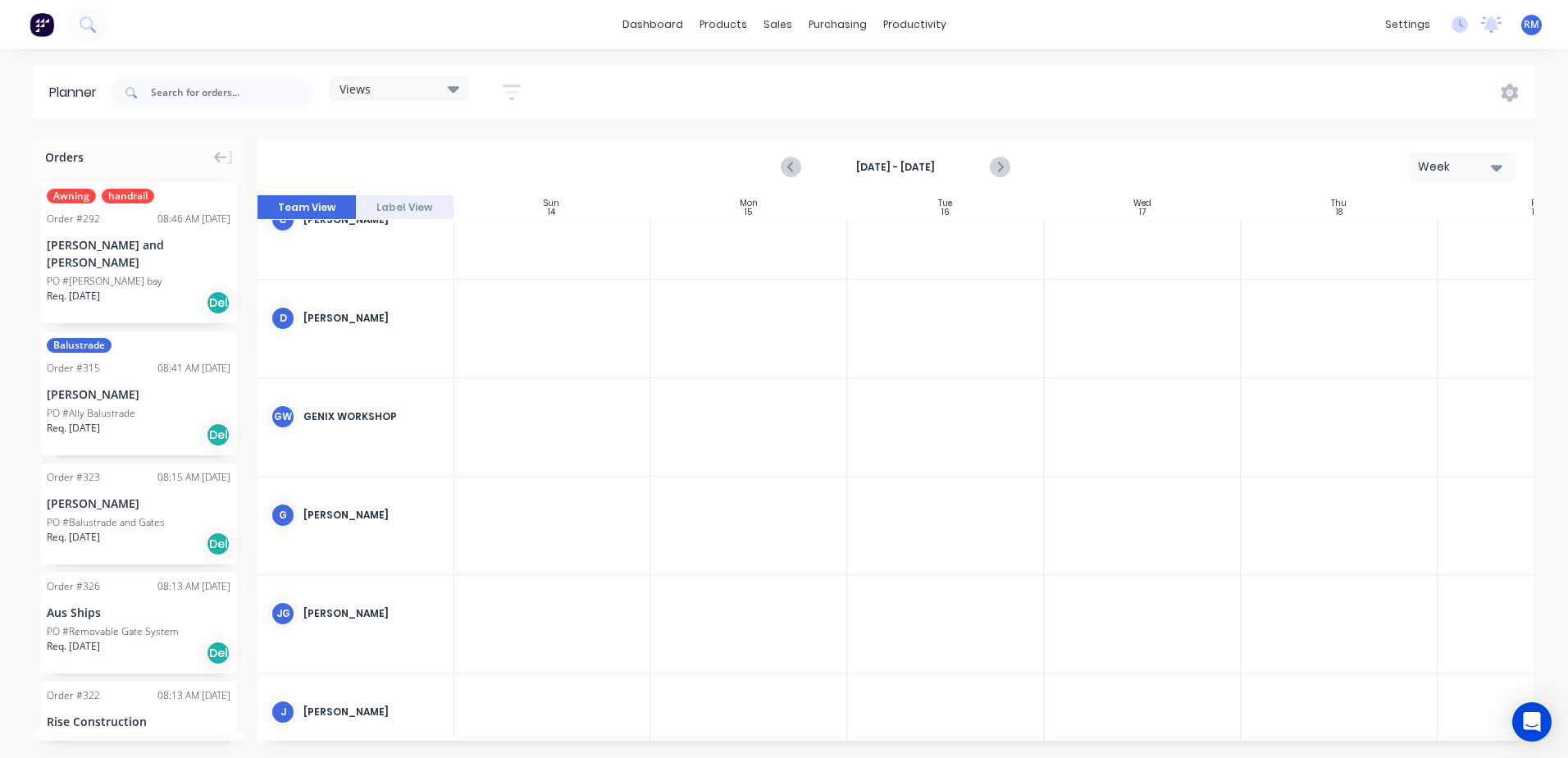
scroll to position [0, 1]
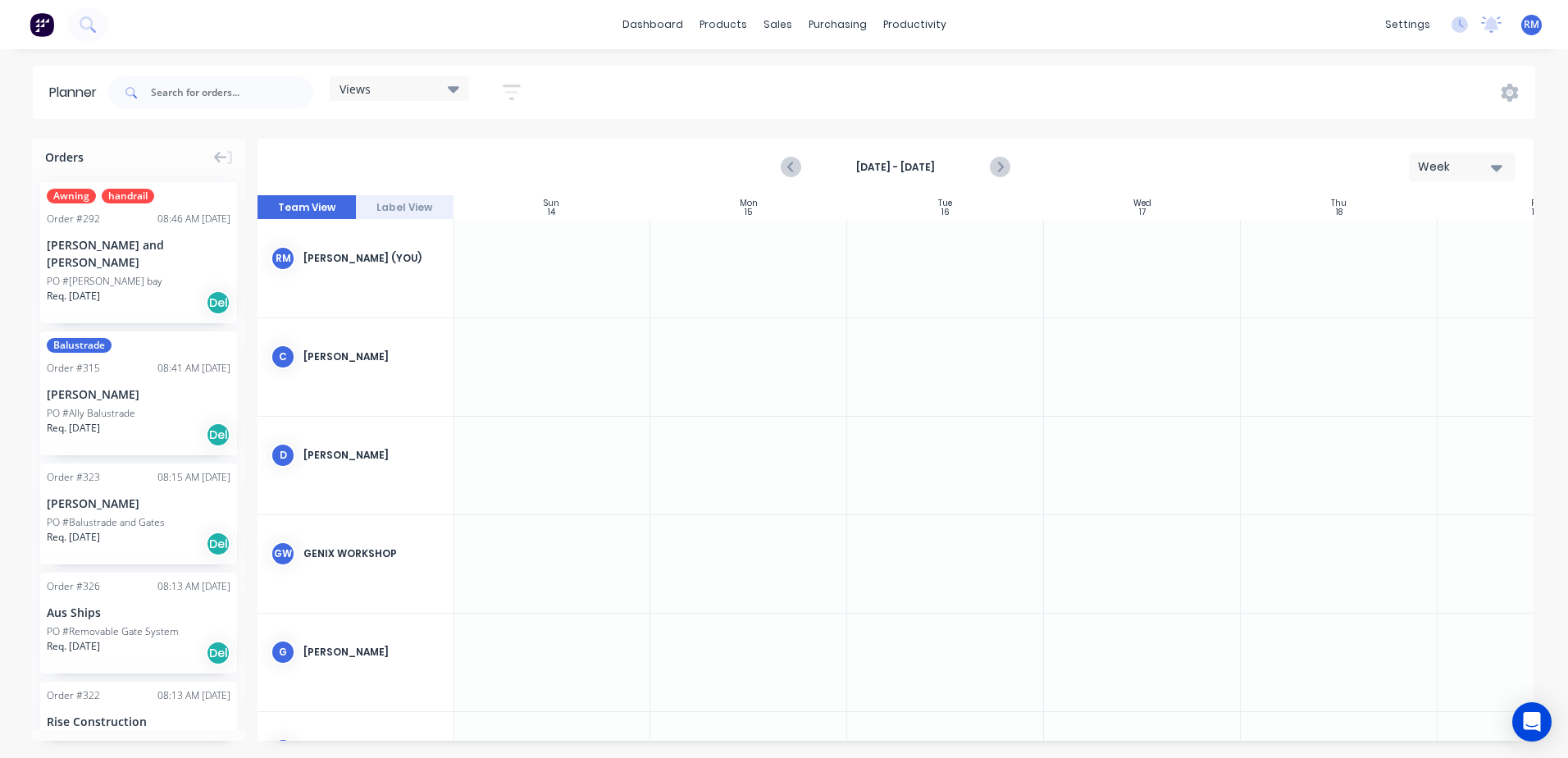
click at [1132, 261] on div at bounding box center [1142, 269] width 197 height 98
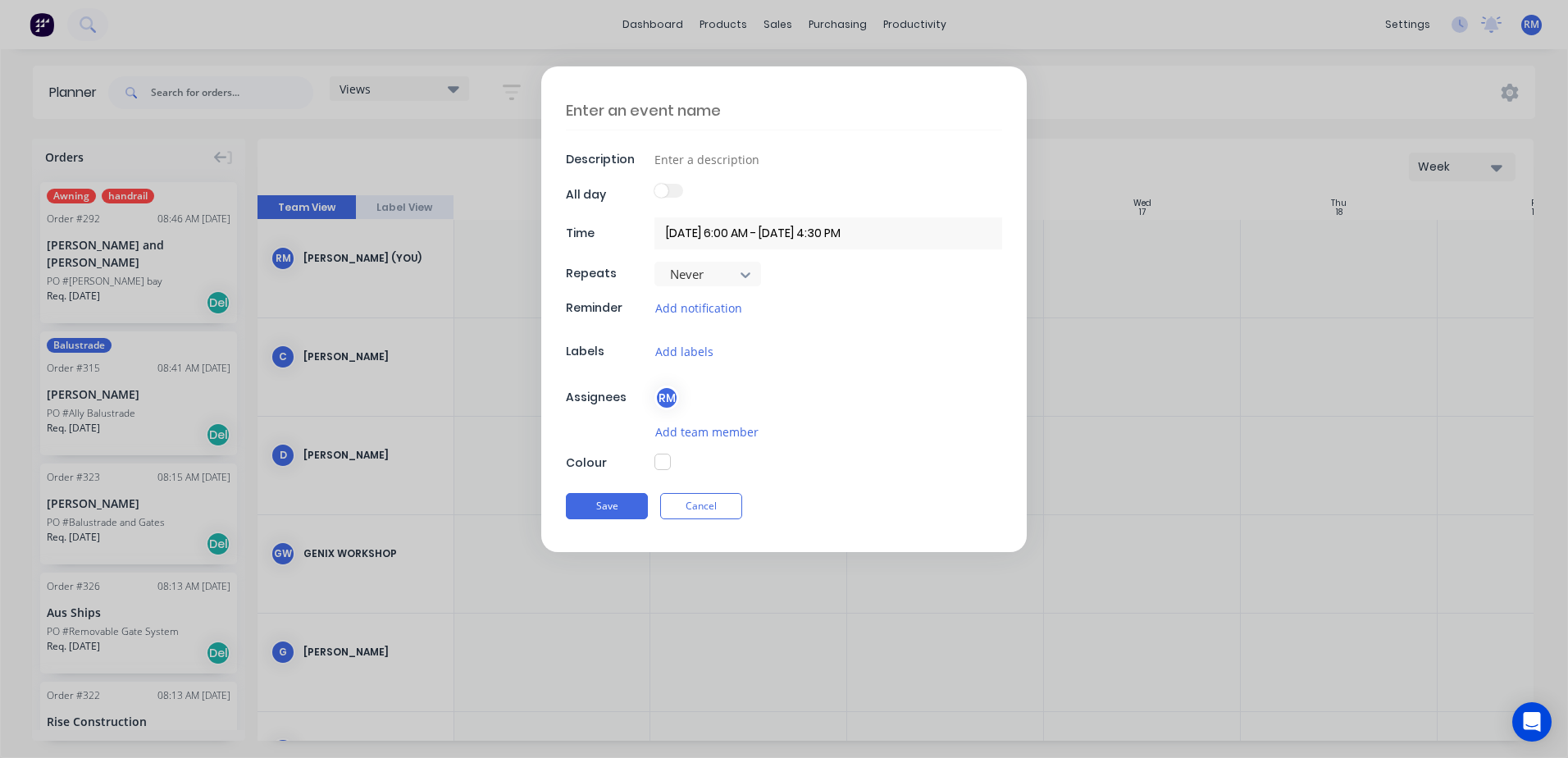
click at [736, 109] on textarea at bounding box center [784, 110] width 436 height 39
type textarea "x"
type textarea "R"
type textarea "x"
type textarea "Ri"
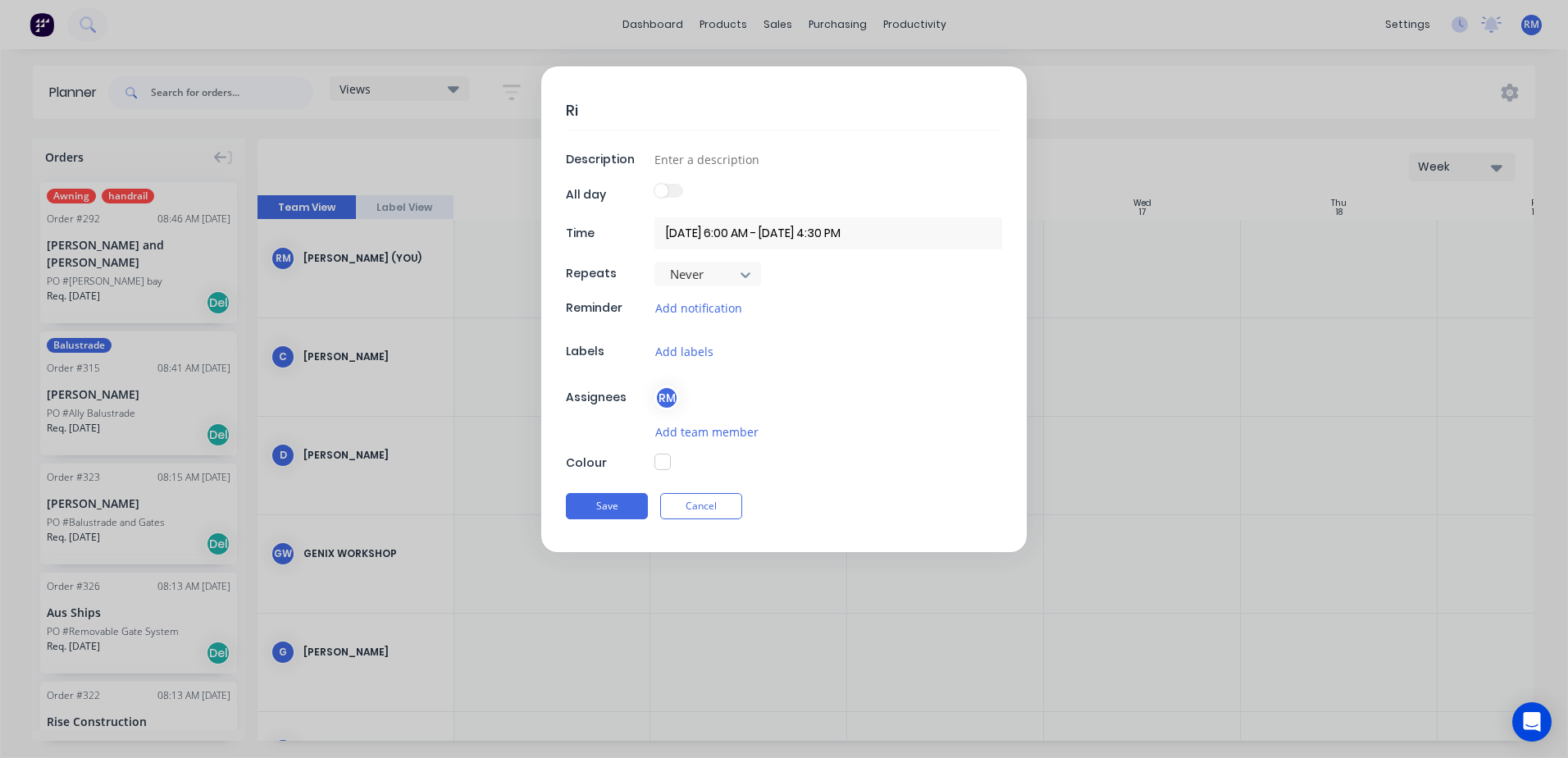
type textarea "x"
type textarea "Ric"
type textarea "x"
type textarea "Rick"
type textarea "x"
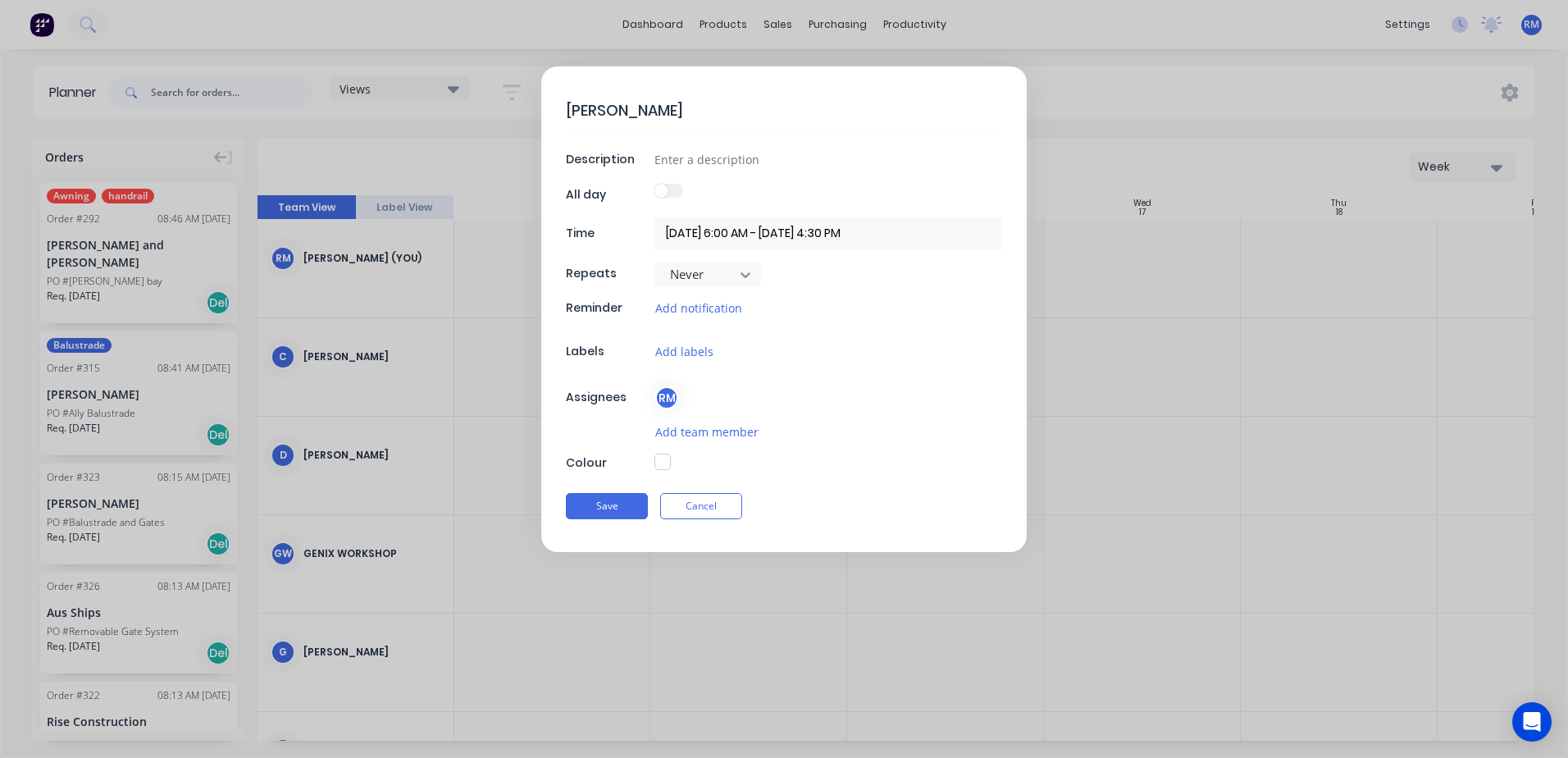
type textarea "Rick"
type textarea "x"
type textarea "Rick A"
type textarea "x"
type textarea "Rick Aw"
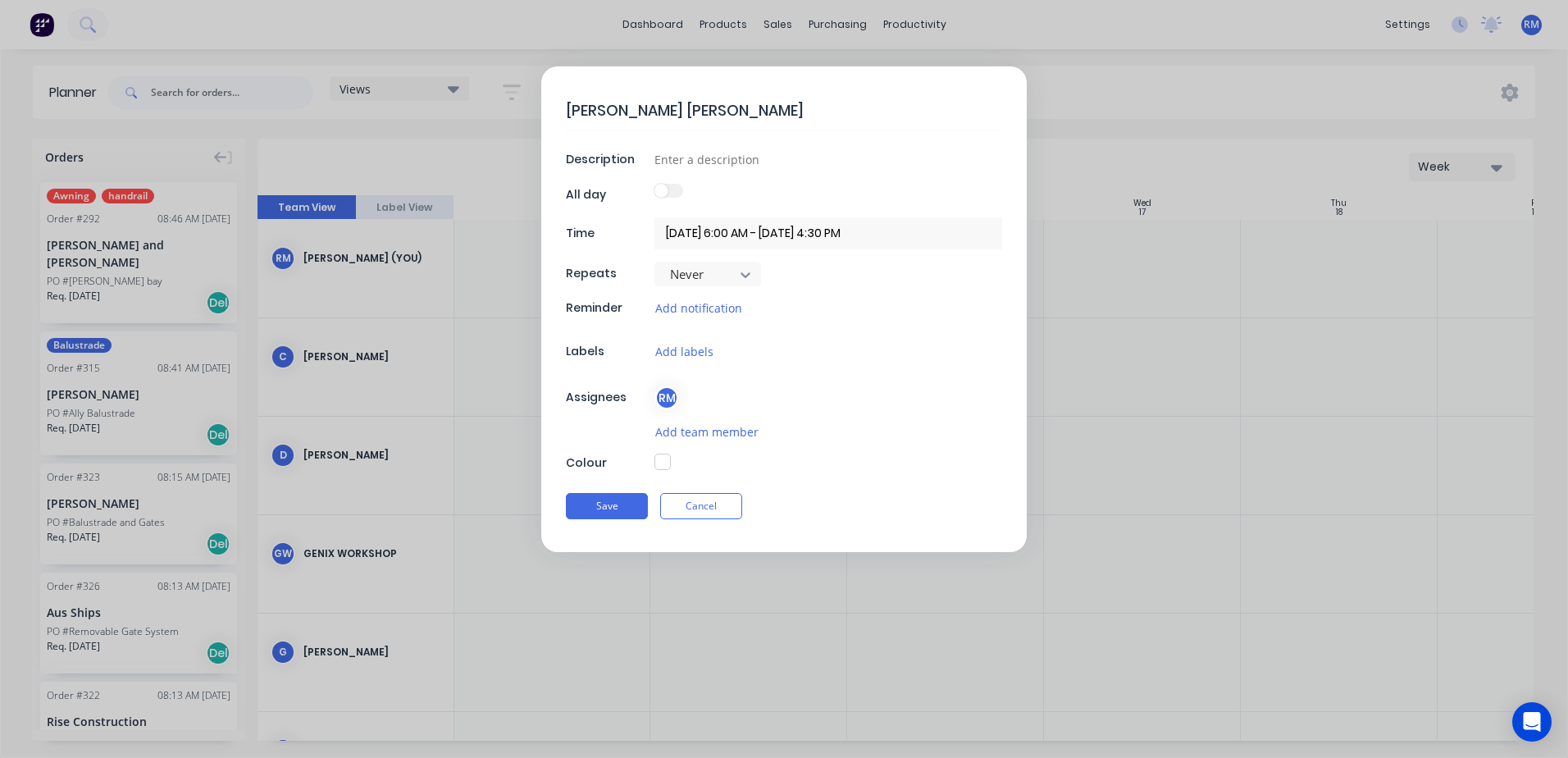
type textarea "x"
type textarea "Rick Awa"
type textarea "x"
type textarea "Rick Away"
click at [618, 506] on button "Save" at bounding box center [607, 506] width 82 height 26
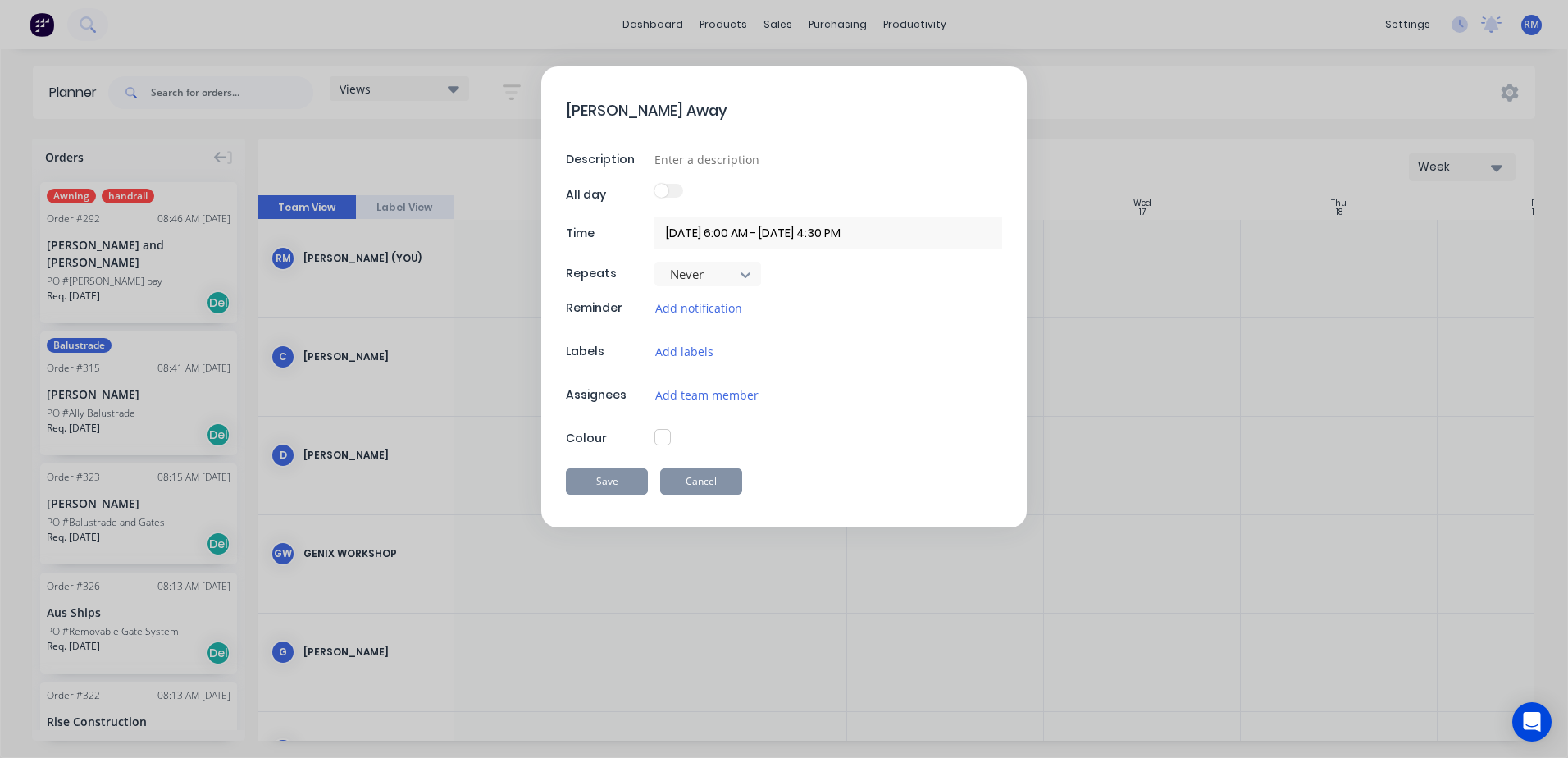
type textarea "x"
